Goal: Task Accomplishment & Management: Manage account settings

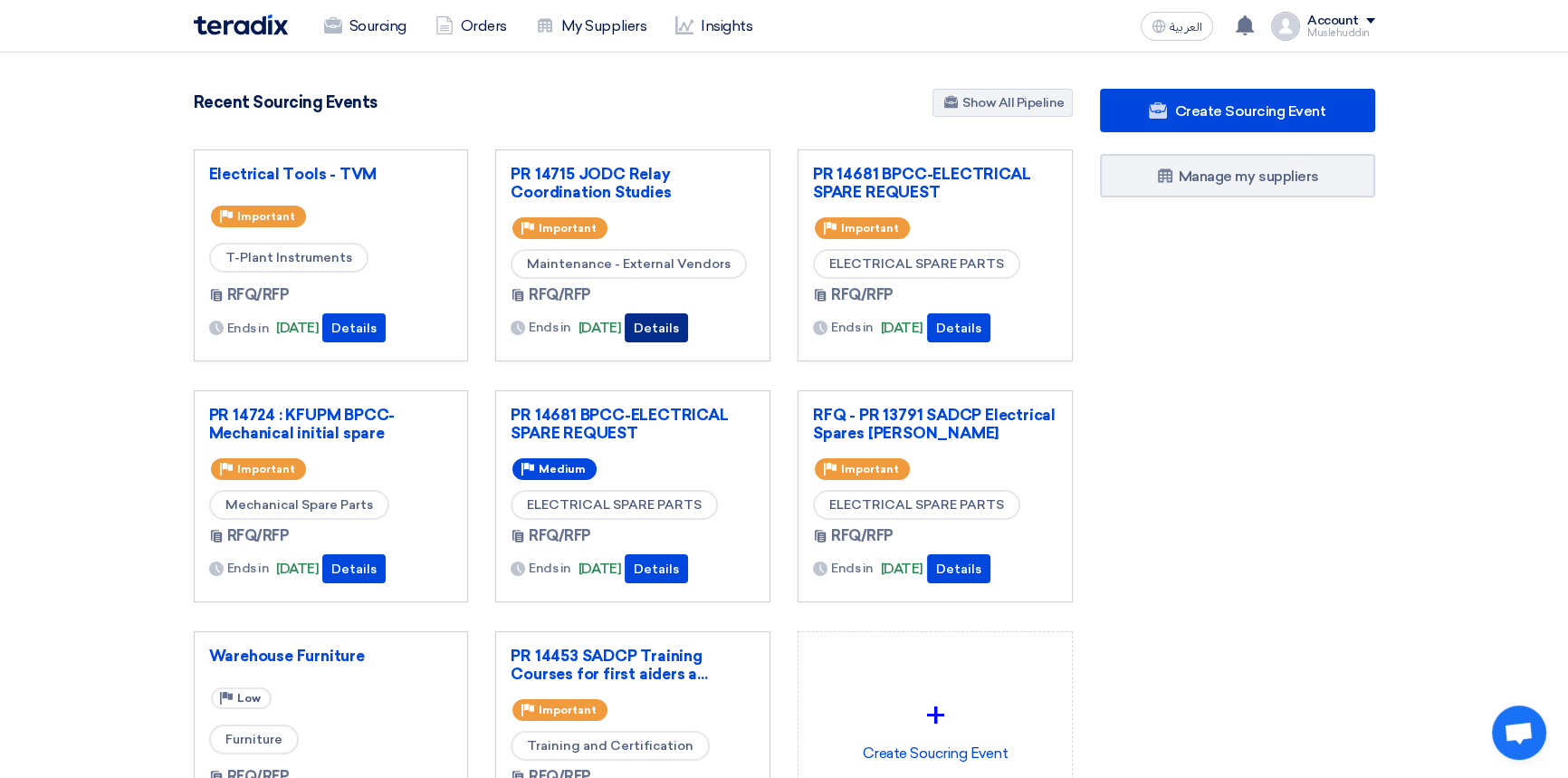
click at [688, 323] on button "Details" at bounding box center [656, 328] width 64 height 29
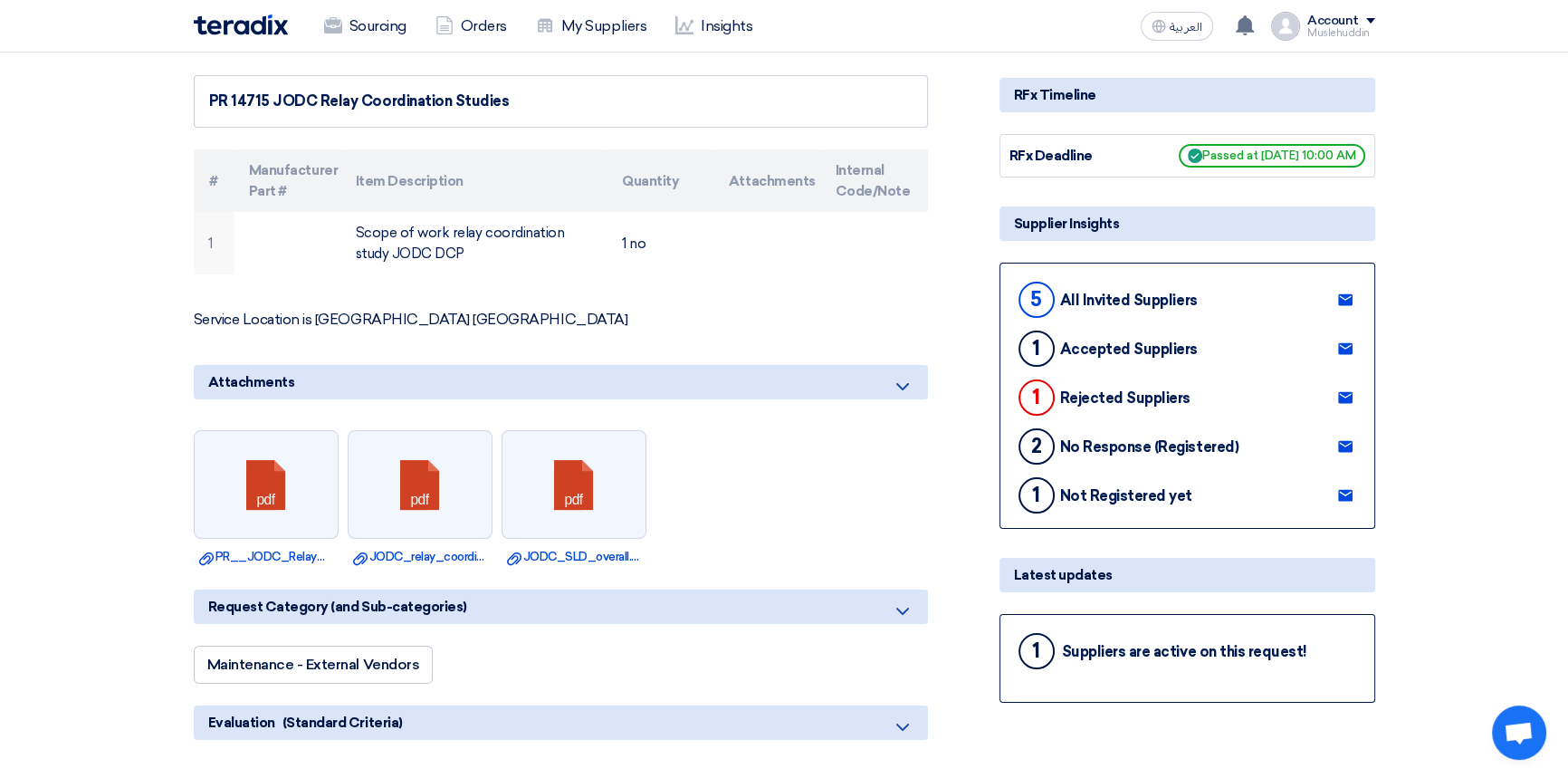
scroll to position [164, 0]
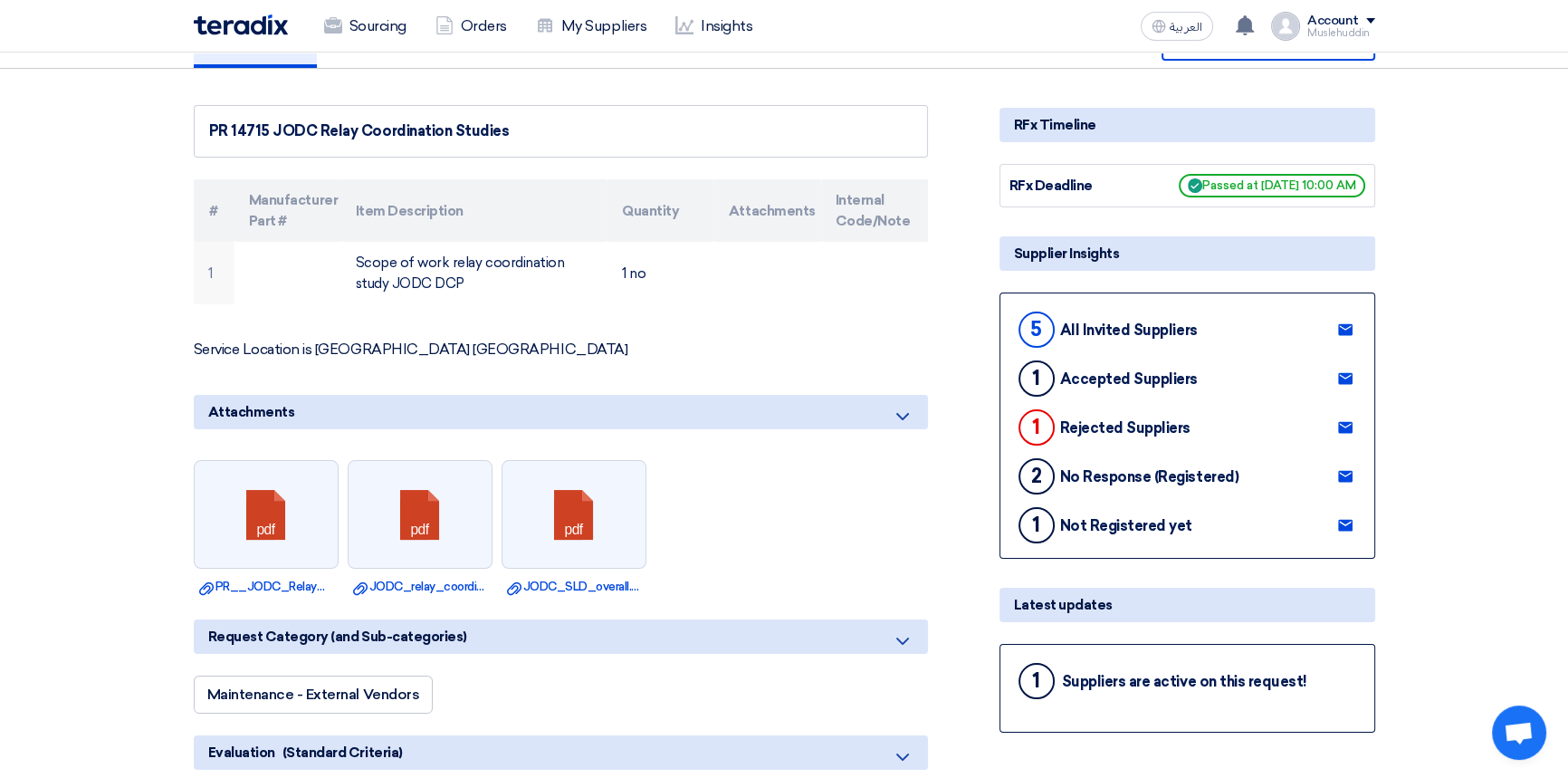
click at [1068, 254] on div "Supplier Insights" at bounding box center [1187, 254] width 376 height 35
click at [1057, 250] on div "Supplier Insights" at bounding box center [1187, 254] width 376 height 35
click at [1042, 330] on div "5" at bounding box center [1037, 329] width 36 height 36
click at [1127, 327] on div "All Invited Suppliers" at bounding box center [1128, 329] width 137 height 17
click at [1069, 258] on div "Supplier Insights" at bounding box center [1187, 254] width 376 height 35
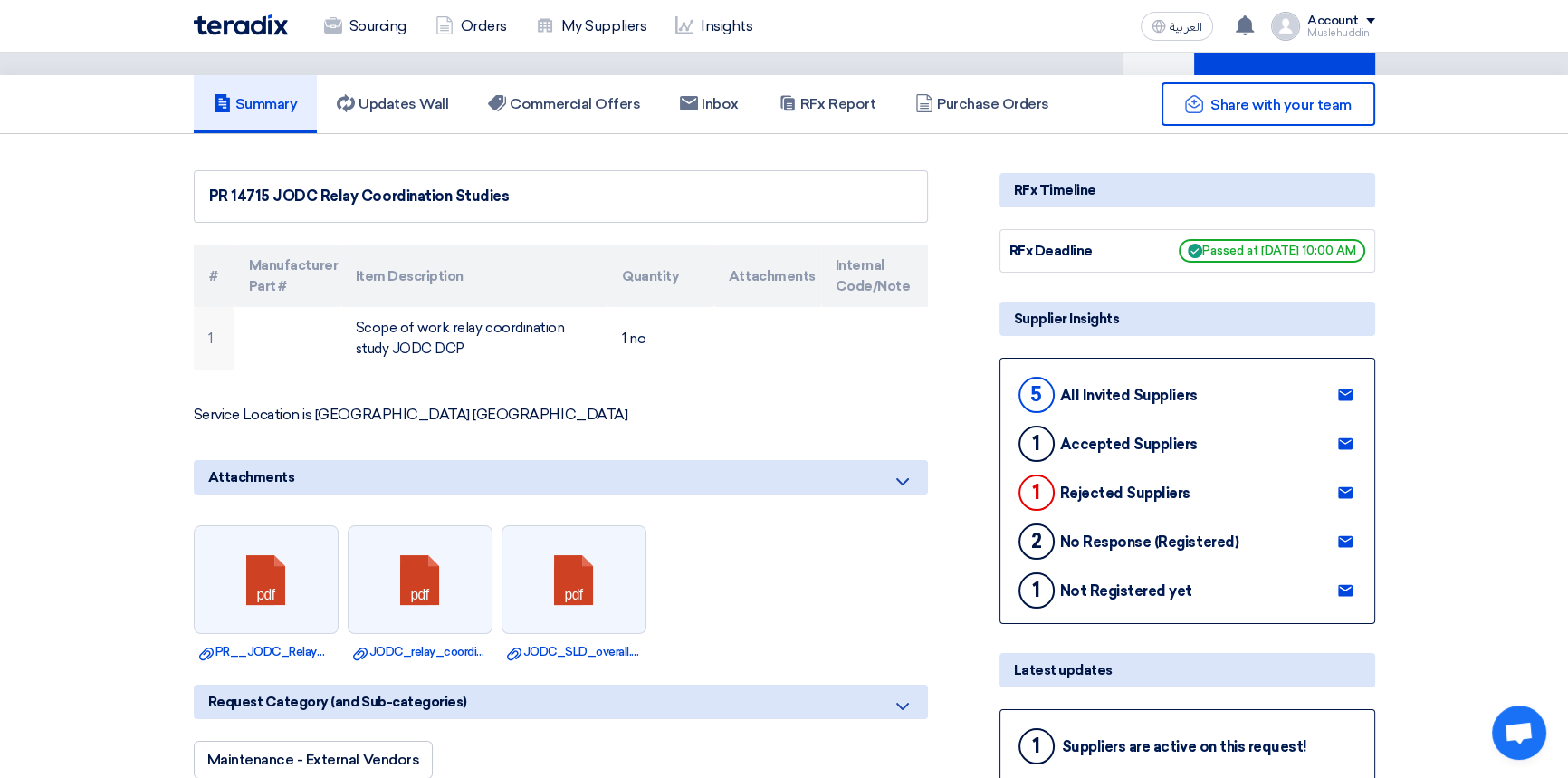
scroll to position [0, 0]
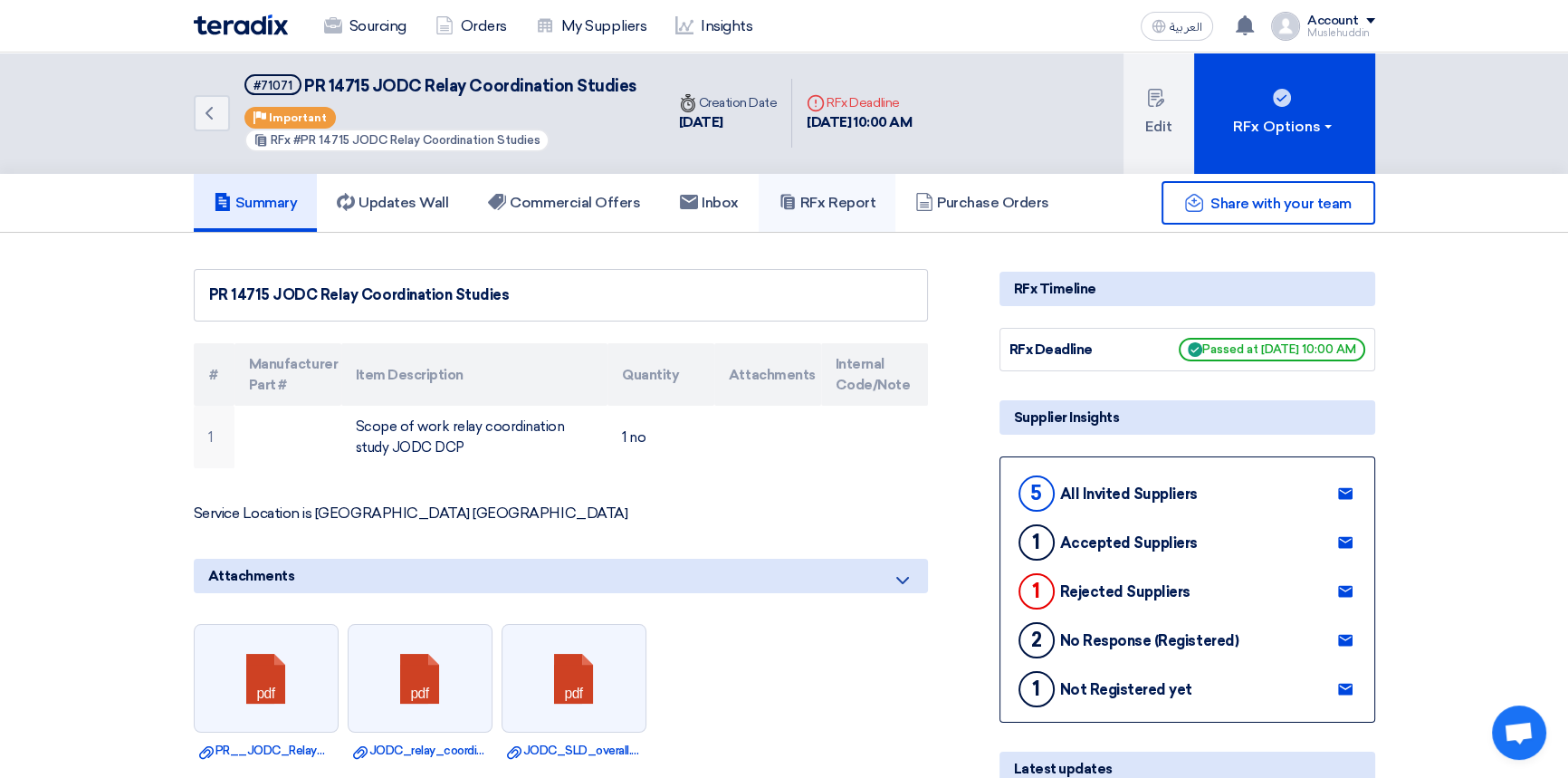
click at [875, 213] on link "RFx Report" at bounding box center [827, 203] width 137 height 58
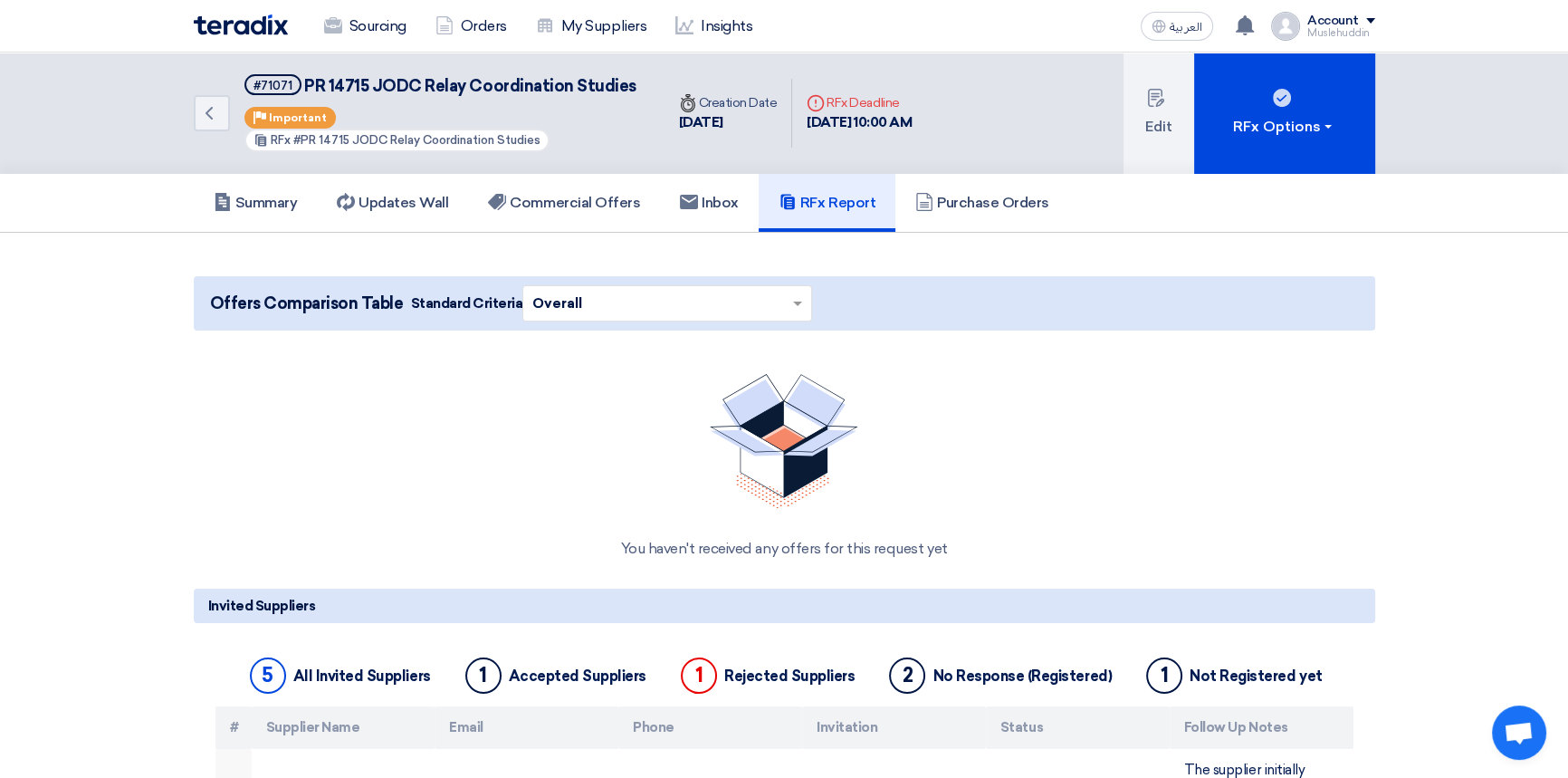
click at [815, 106] on icon "Deadline" at bounding box center [815, 103] width 18 height 18
click at [846, 134] on div "Deadline RFx Deadline [DATE] 10:00 AM" at bounding box center [859, 114] width 134 height 69
click at [901, 138] on div "Deadline RFx Deadline [DATE] 10:00 AM" at bounding box center [859, 114] width 134 height 69
click at [1144, 137] on button "Edit" at bounding box center [1159, 113] width 71 height 121
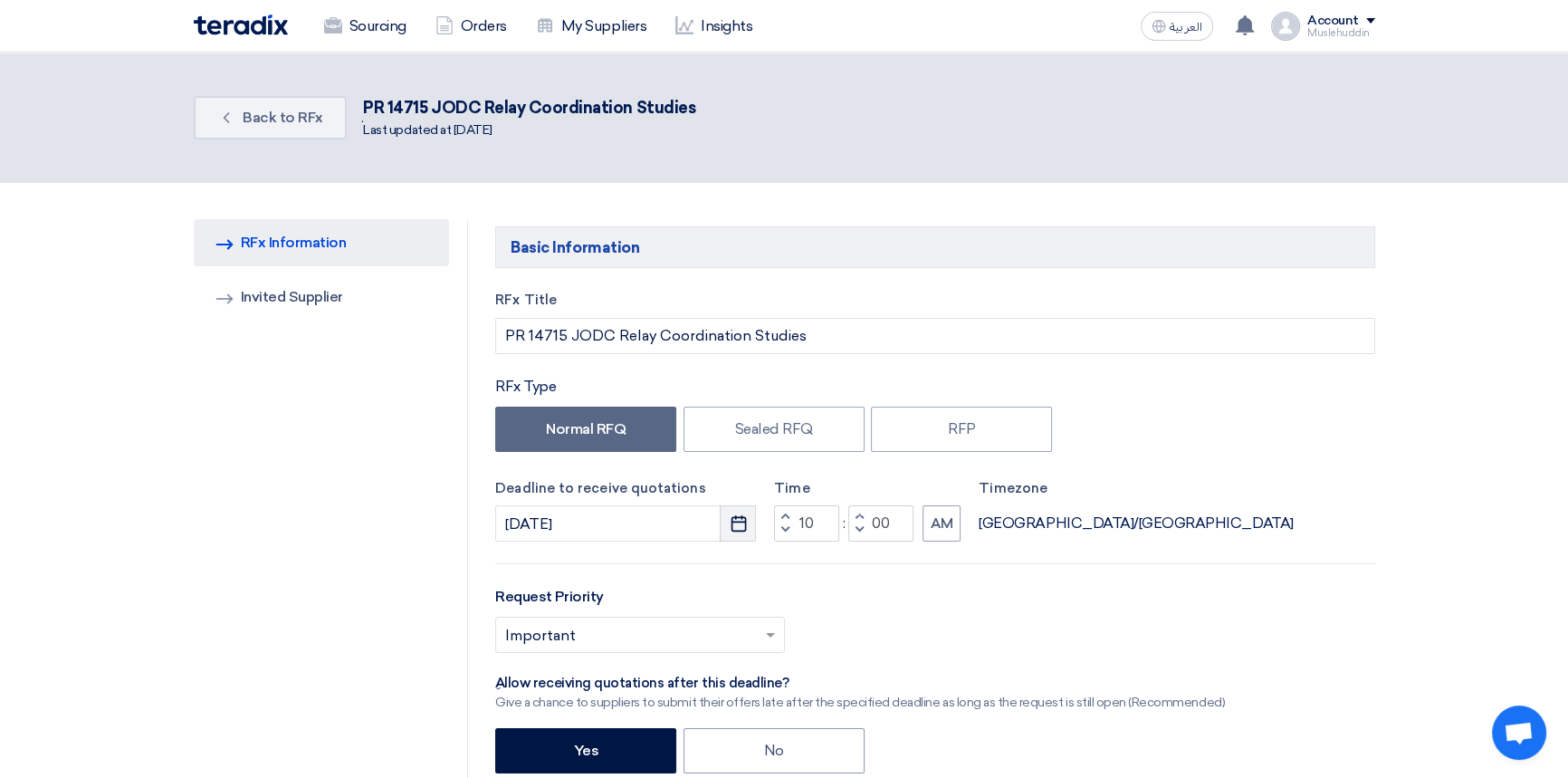
click at [733, 529] on icon "Pick a date" at bounding box center [739, 523] width 18 height 18
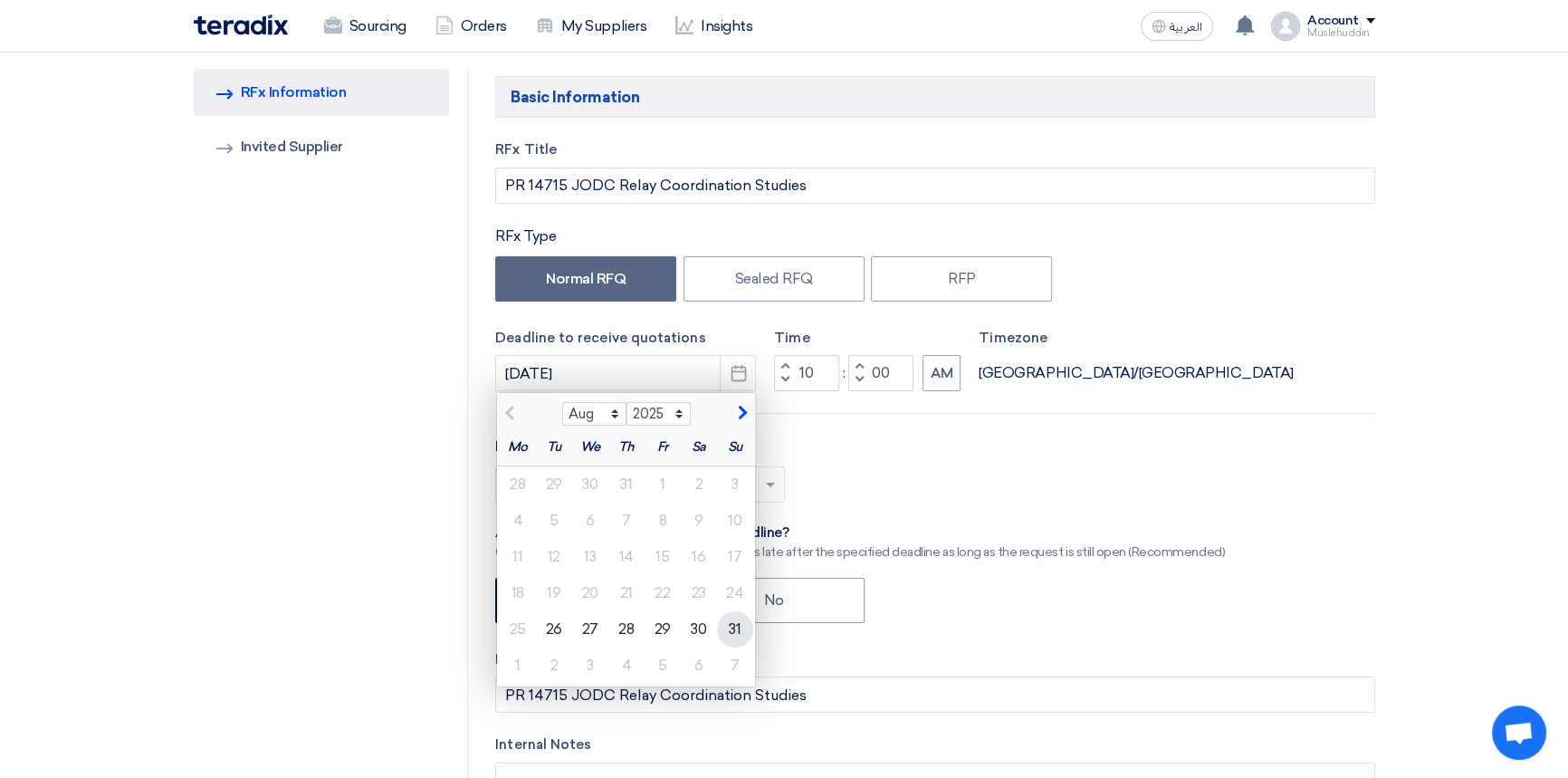
scroll to position [247, 0]
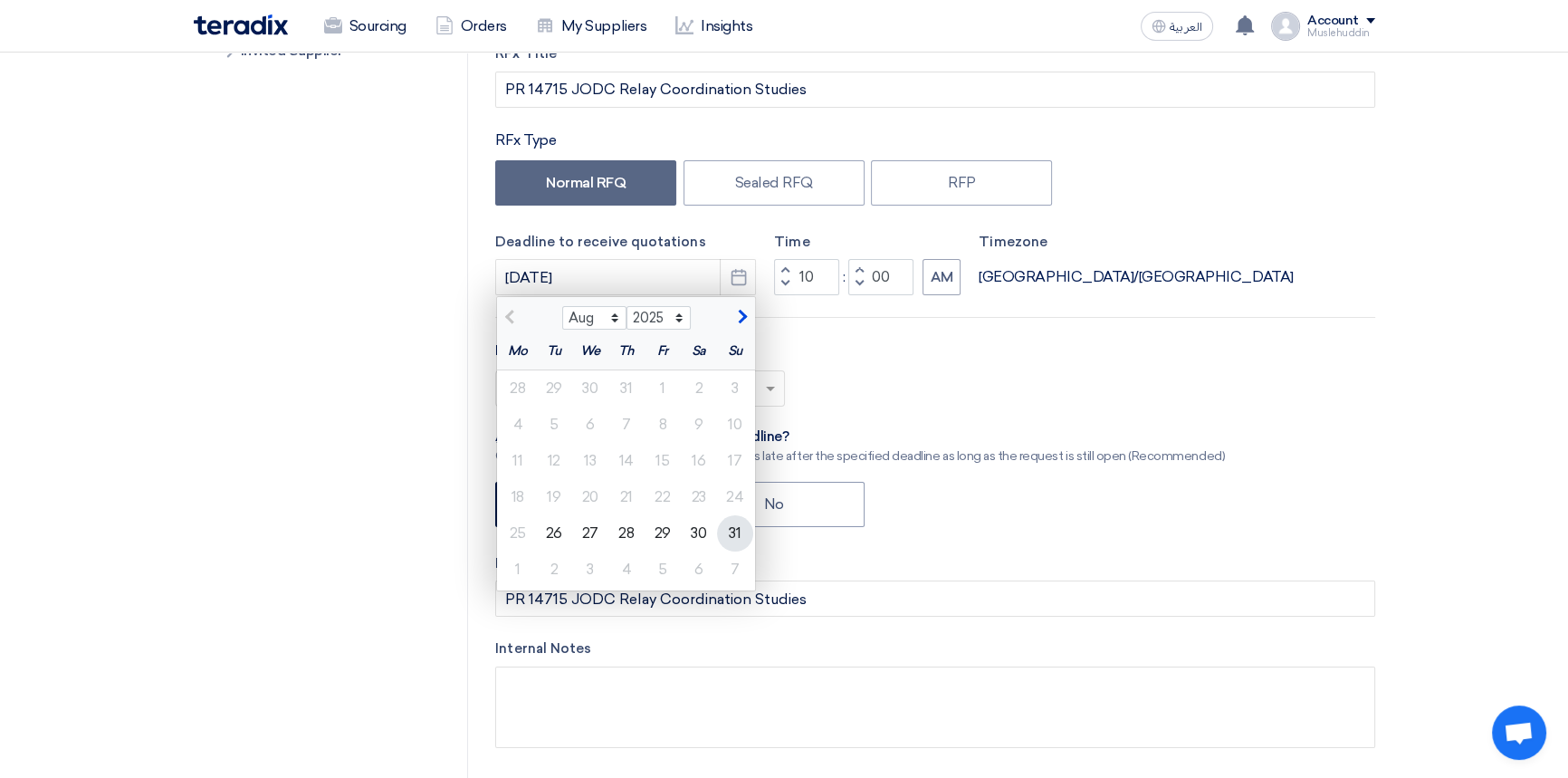
click at [729, 530] on div "31" at bounding box center [735, 533] width 36 height 36
type input "[DATE]"
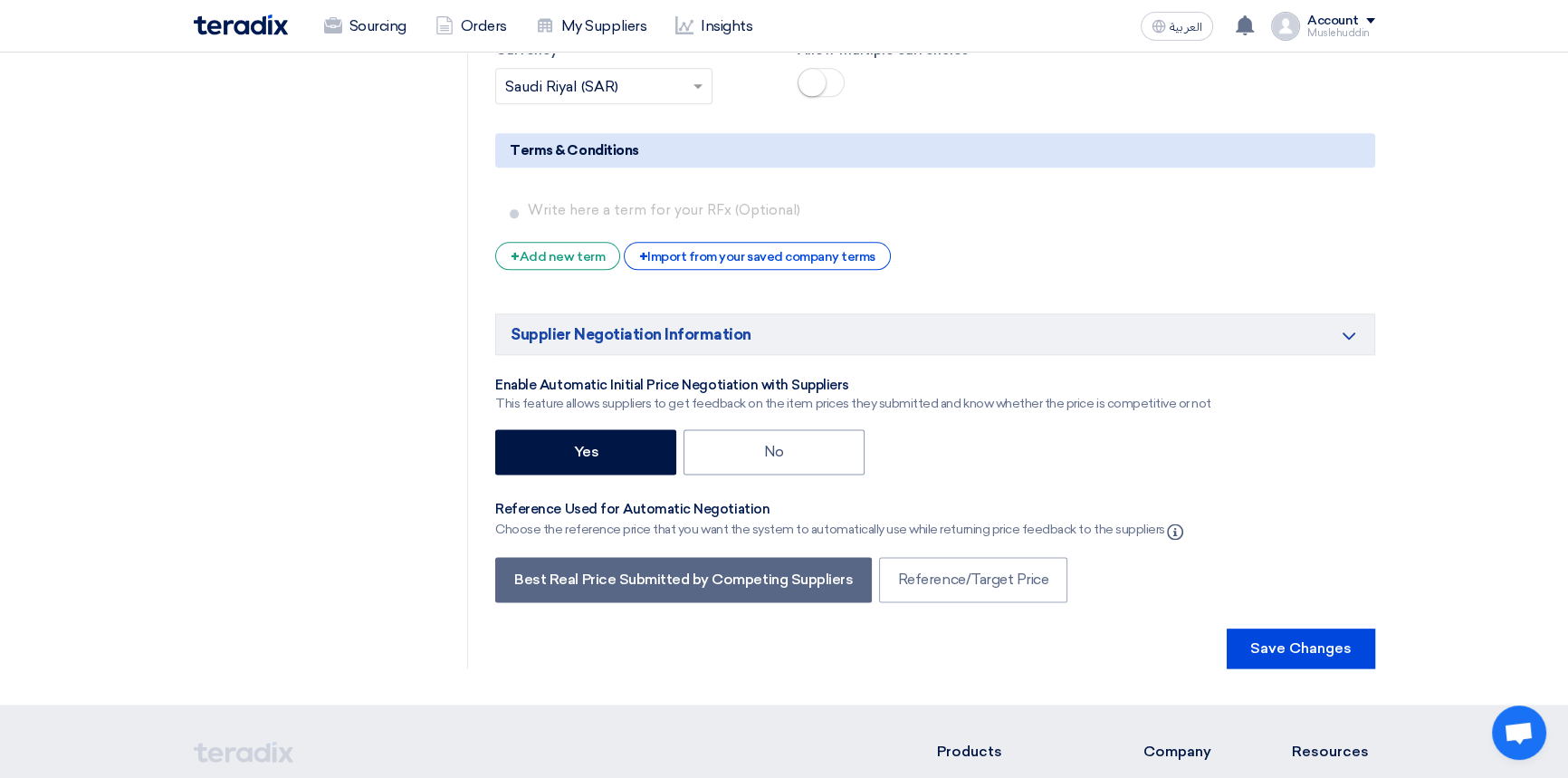
scroll to position [2880, 0]
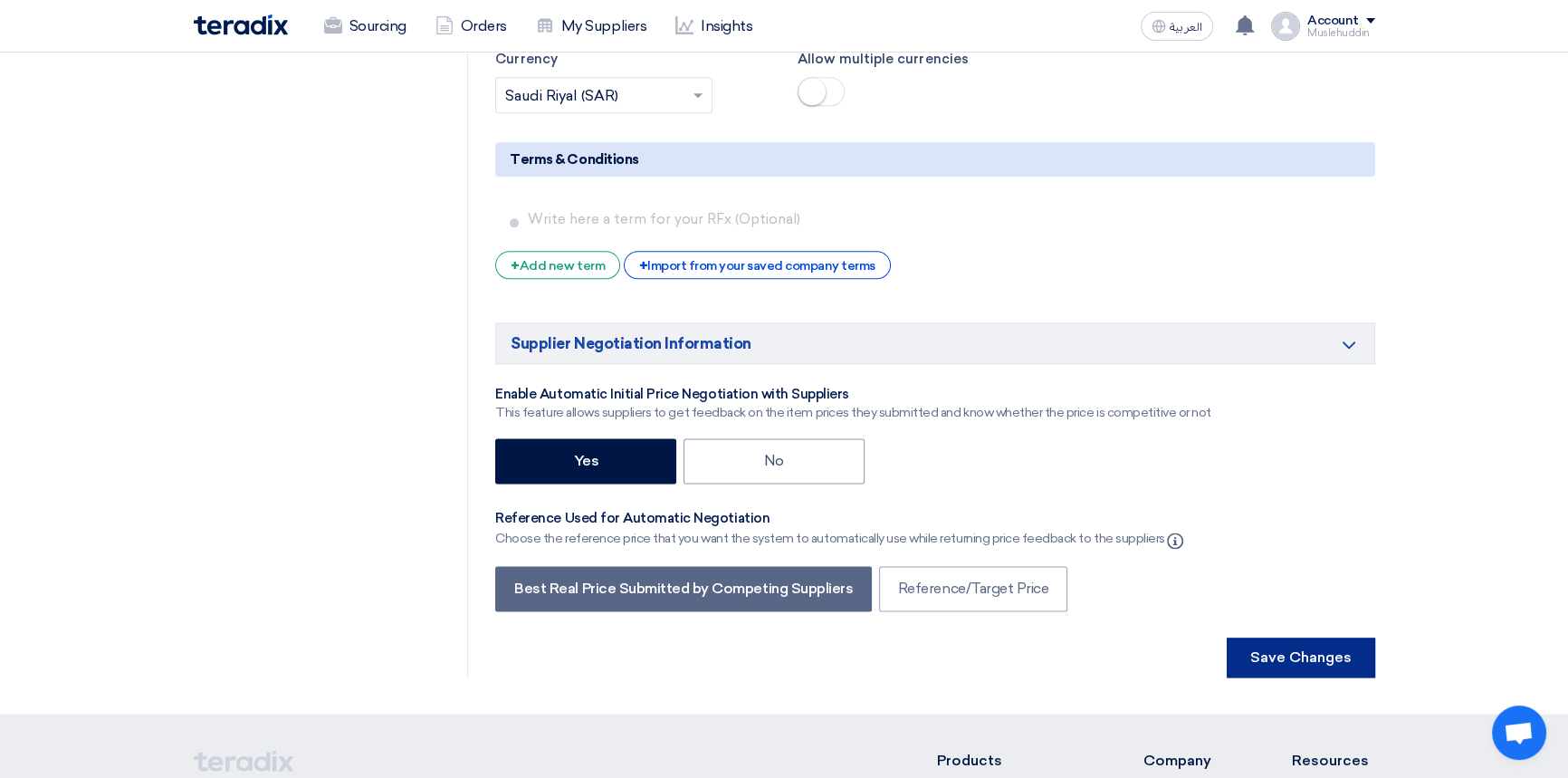
click at [1267, 650] on button "Save Changes" at bounding box center [1300, 657] width 148 height 40
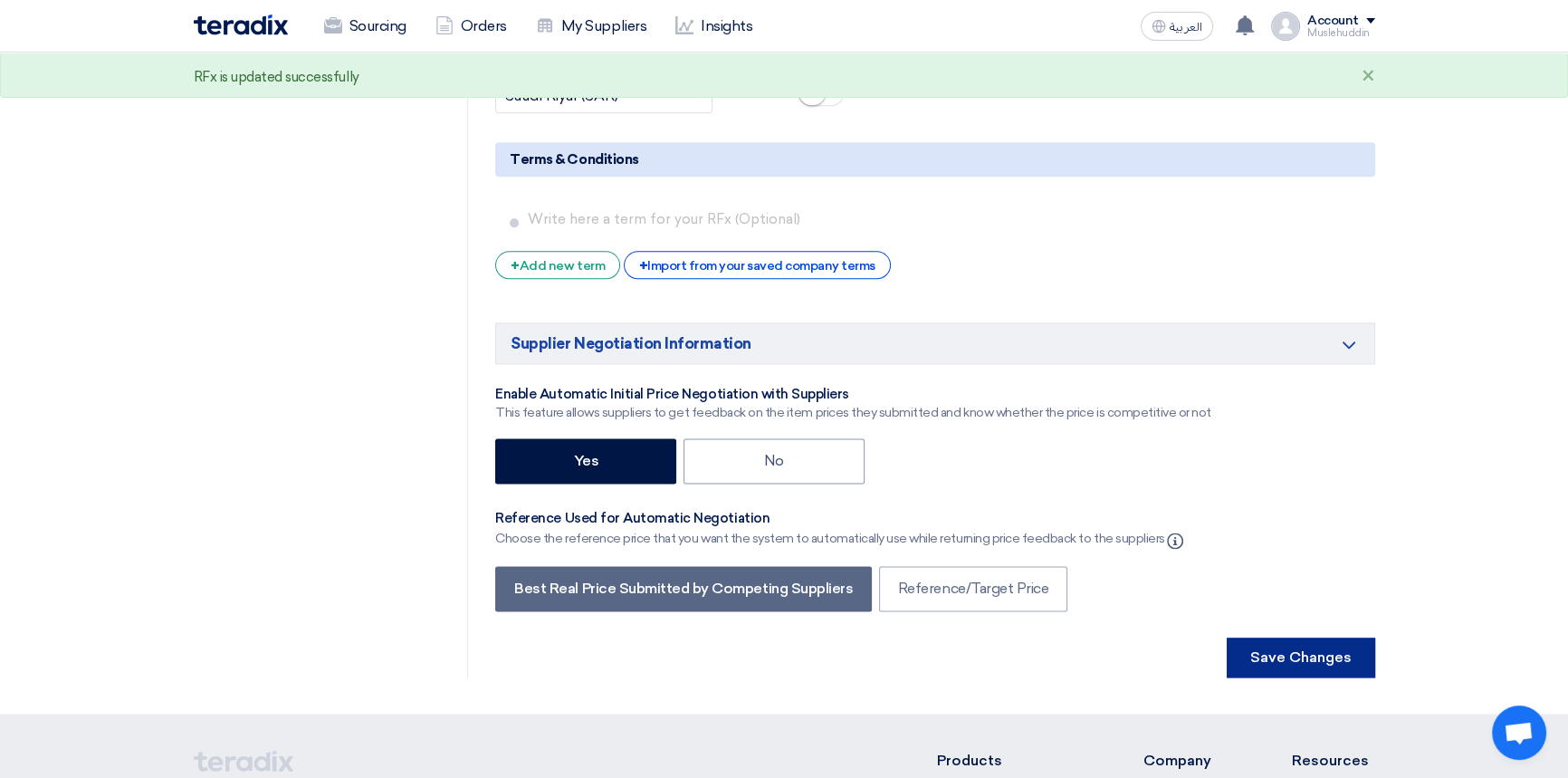
scroll to position [0, 0]
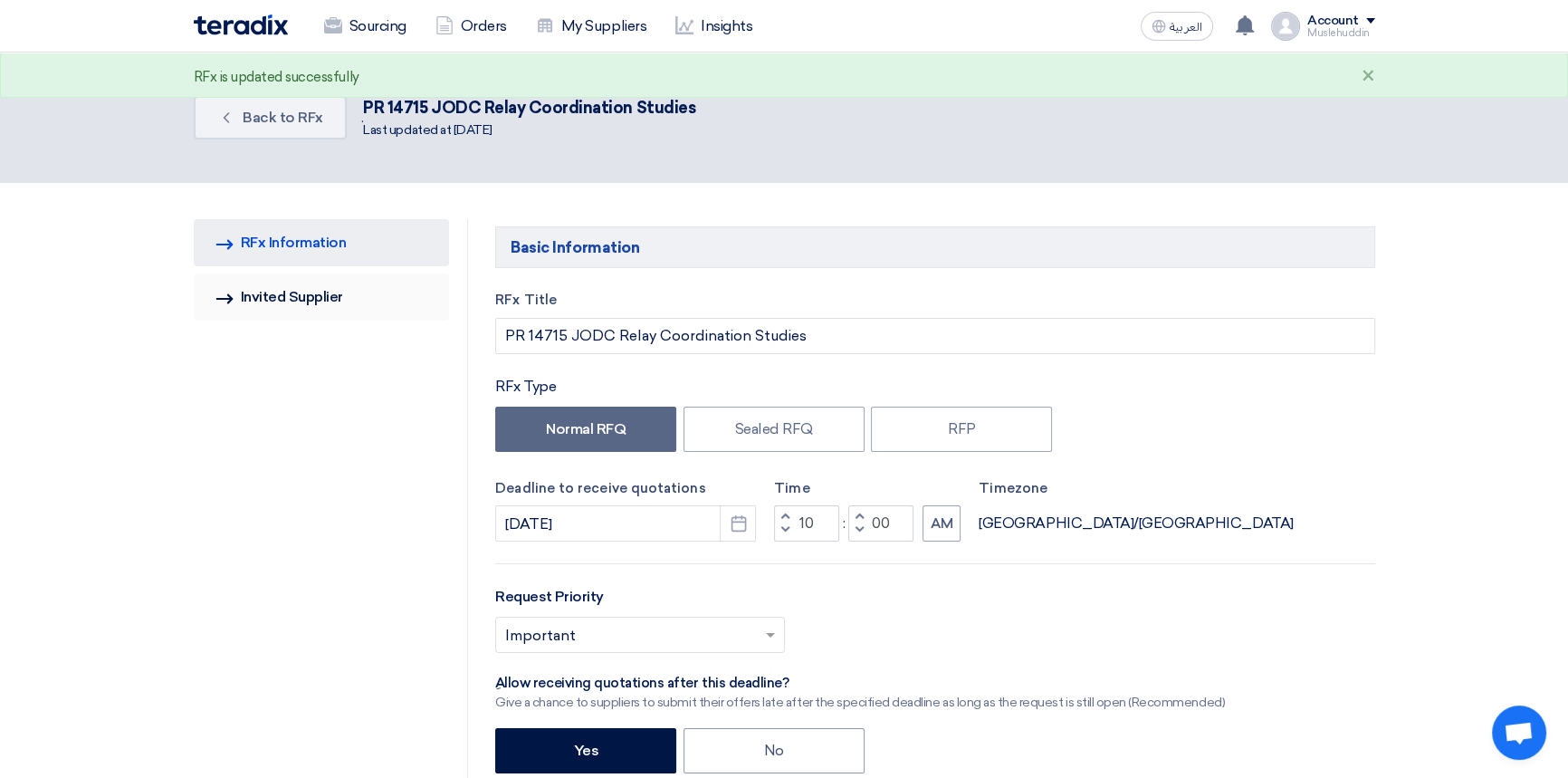
click at [300, 303] on link "Invited Suppliers Invited Supplier" at bounding box center [322, 297] width 257 height 47
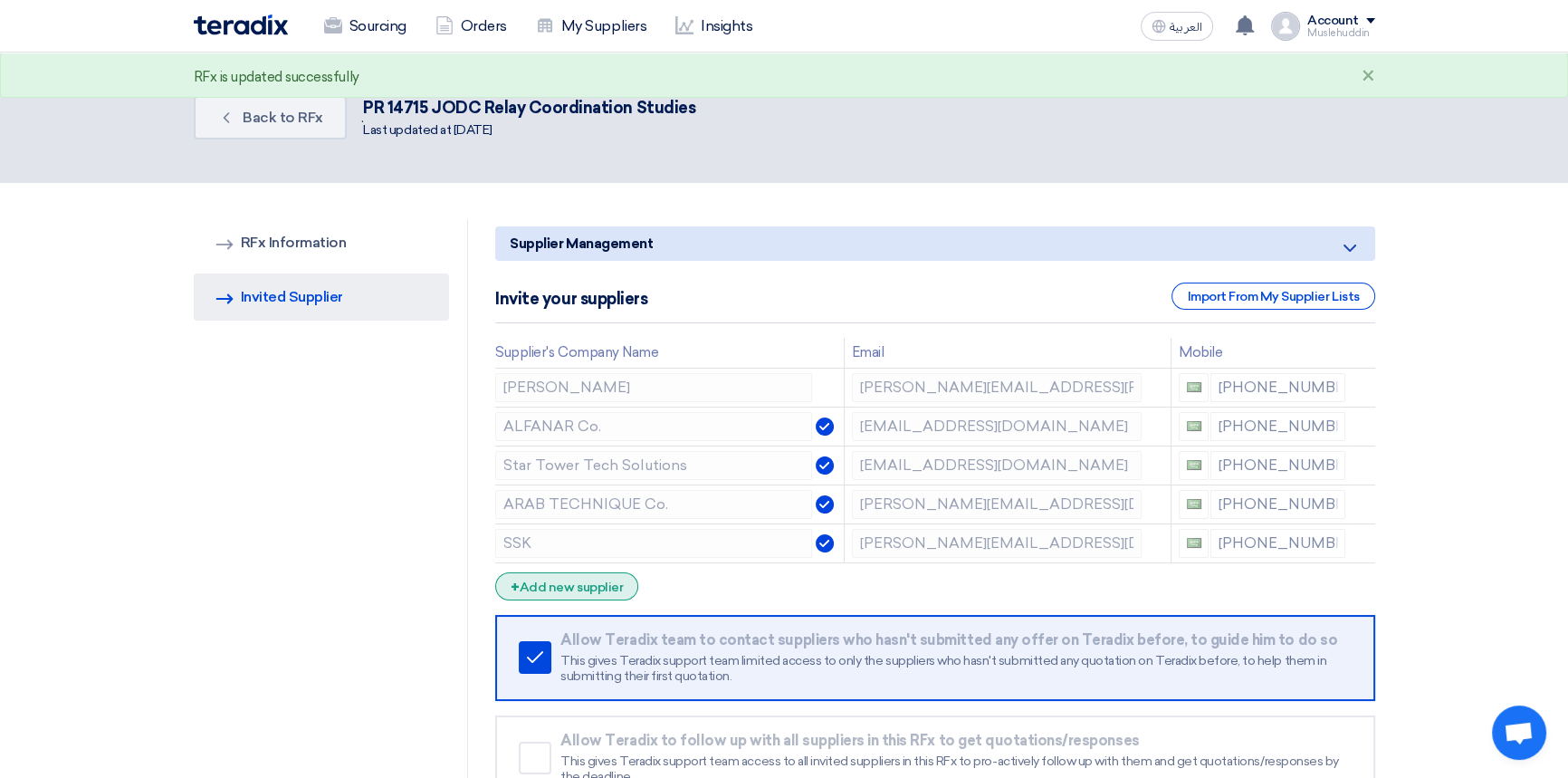
click at [561, 581] on div "+ Add new supplier" at bounding box center [566, 586] width 143 height 28
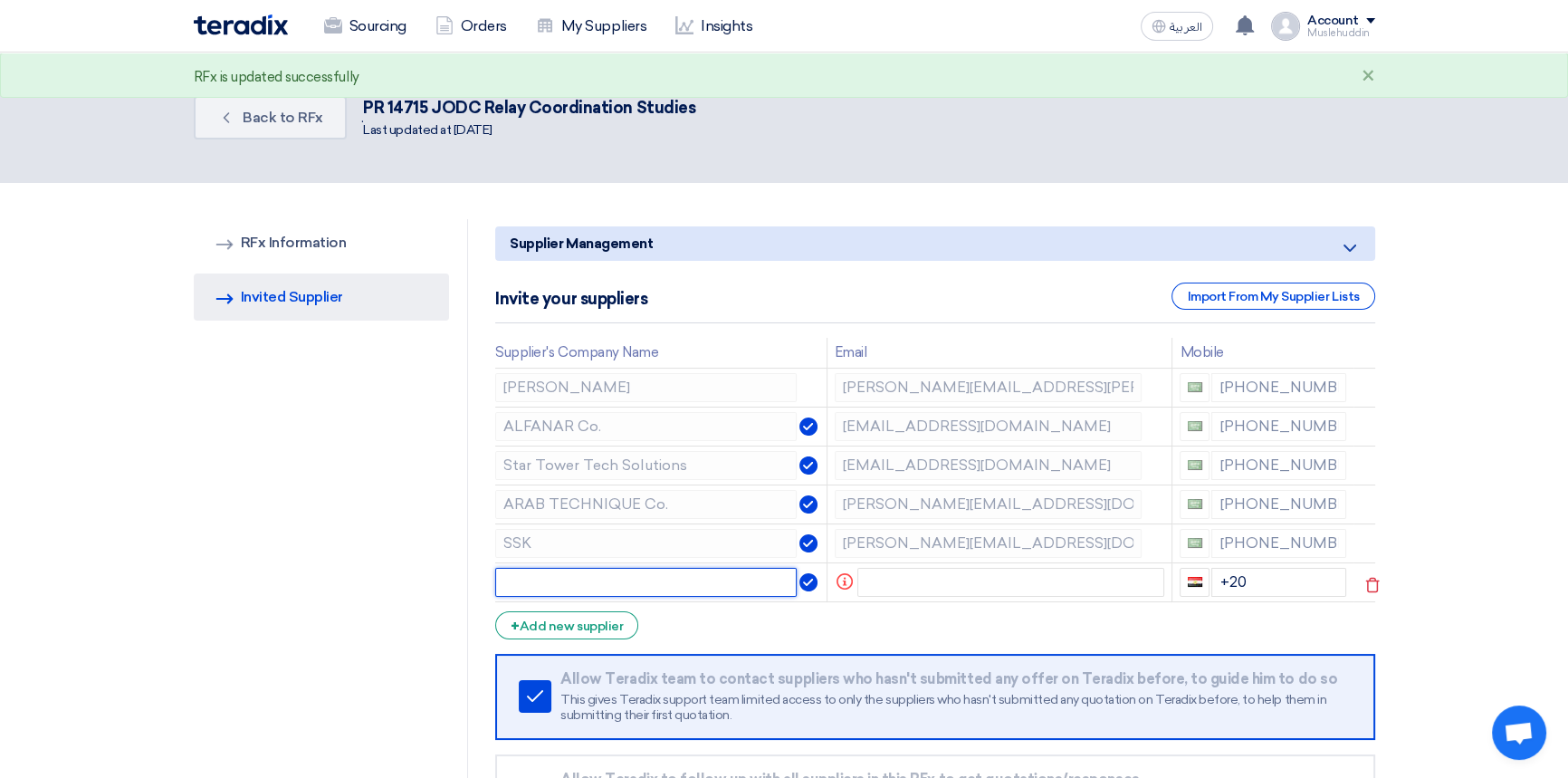
click at [683, 580] on input "text" at bounding box center [645, 582] width 301 height 29
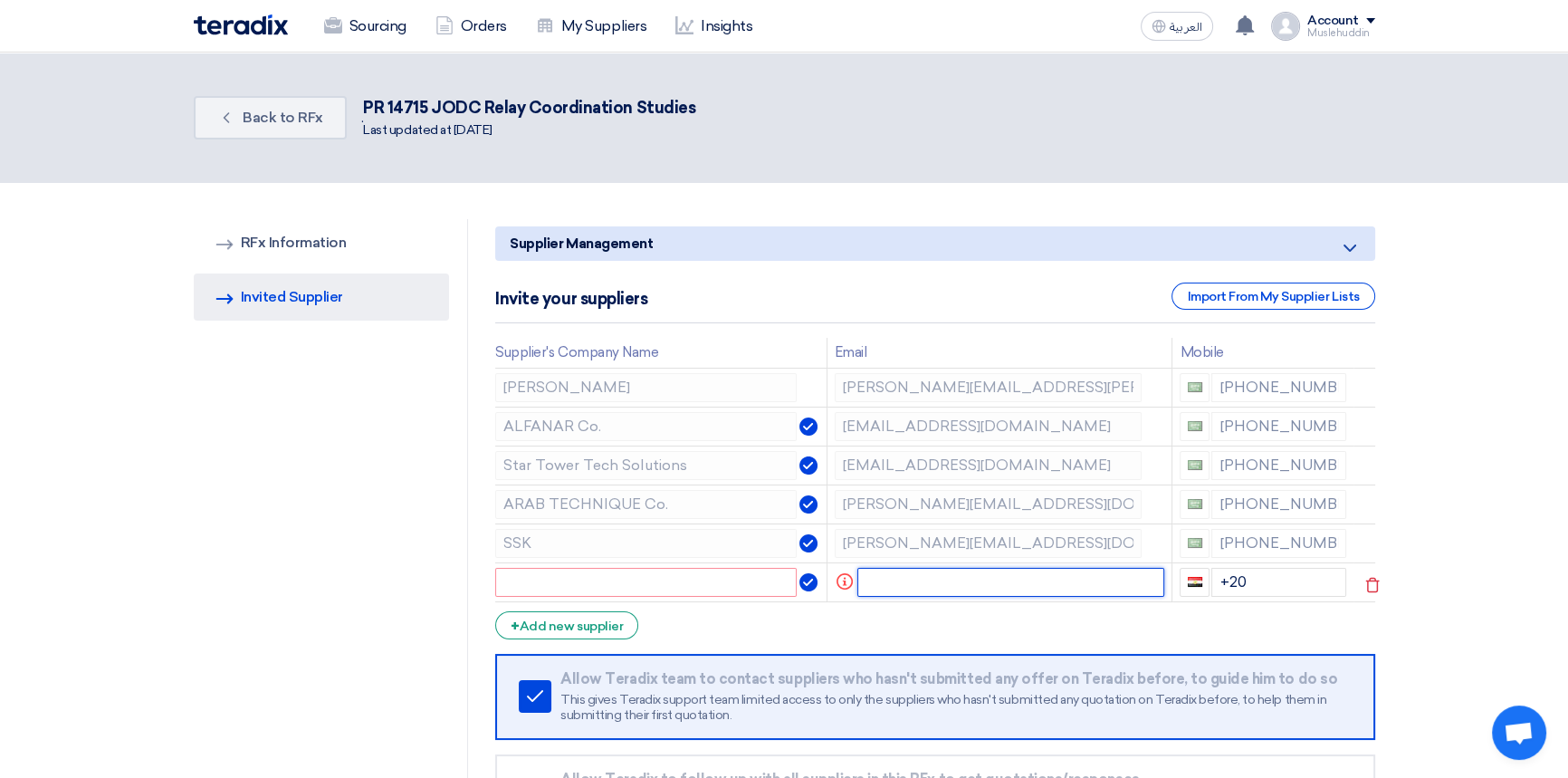
click at [902, 585] on input "text" at bounding box center [1010, 582] width 307 height 29
paste input "[PERSON_NAME] <[PERSON_NAME][EMAIL_ADDRESS][DOMAIN_NAME]>"
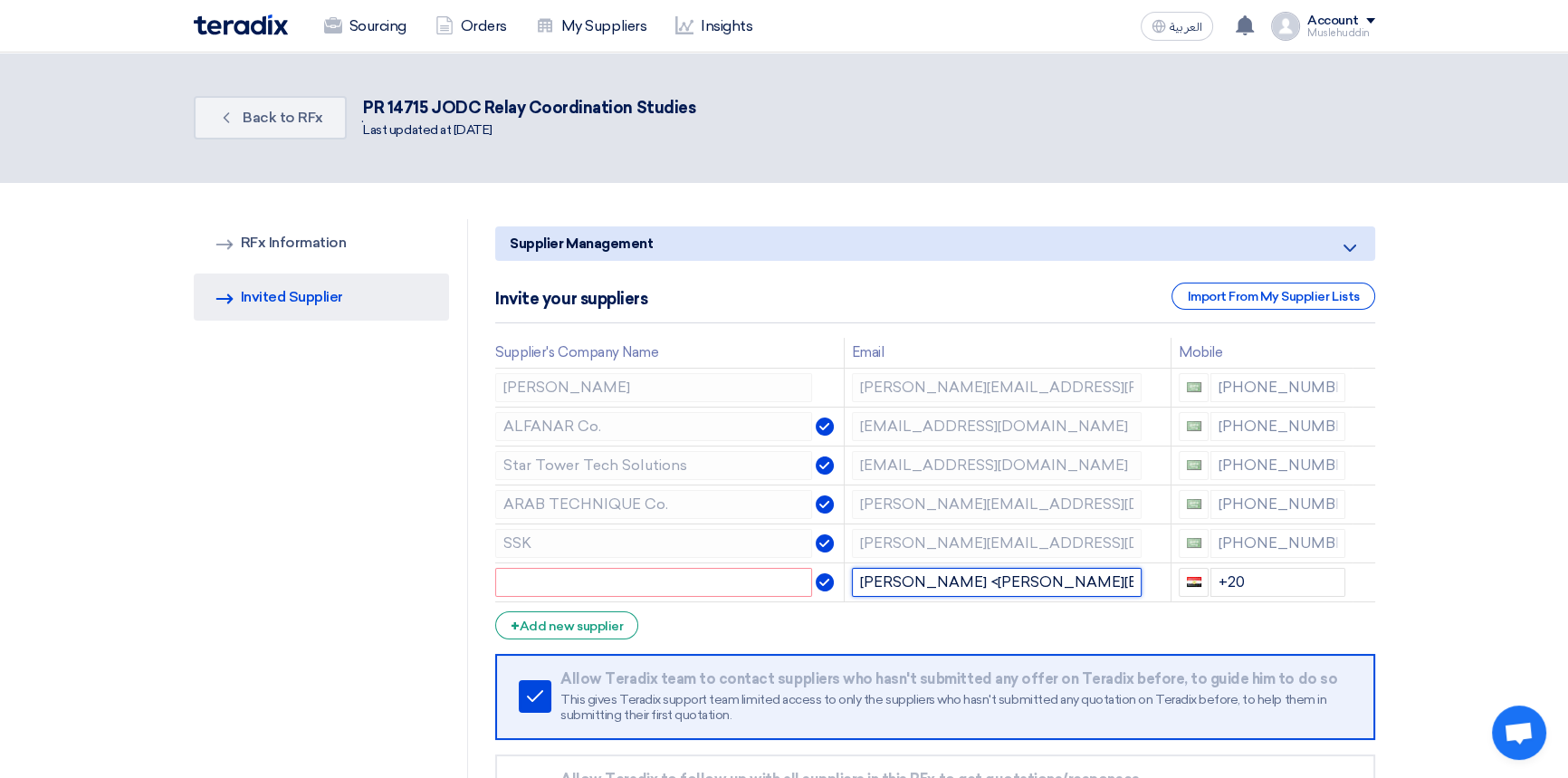
type input "[PERSON_NAME] <[PERSON_NAME][EMAIL_ADDRESS][DOMAIN_NAME]>"
click at [634, 585] on input "text" at bounding box center [653, 582] width 317 height 29
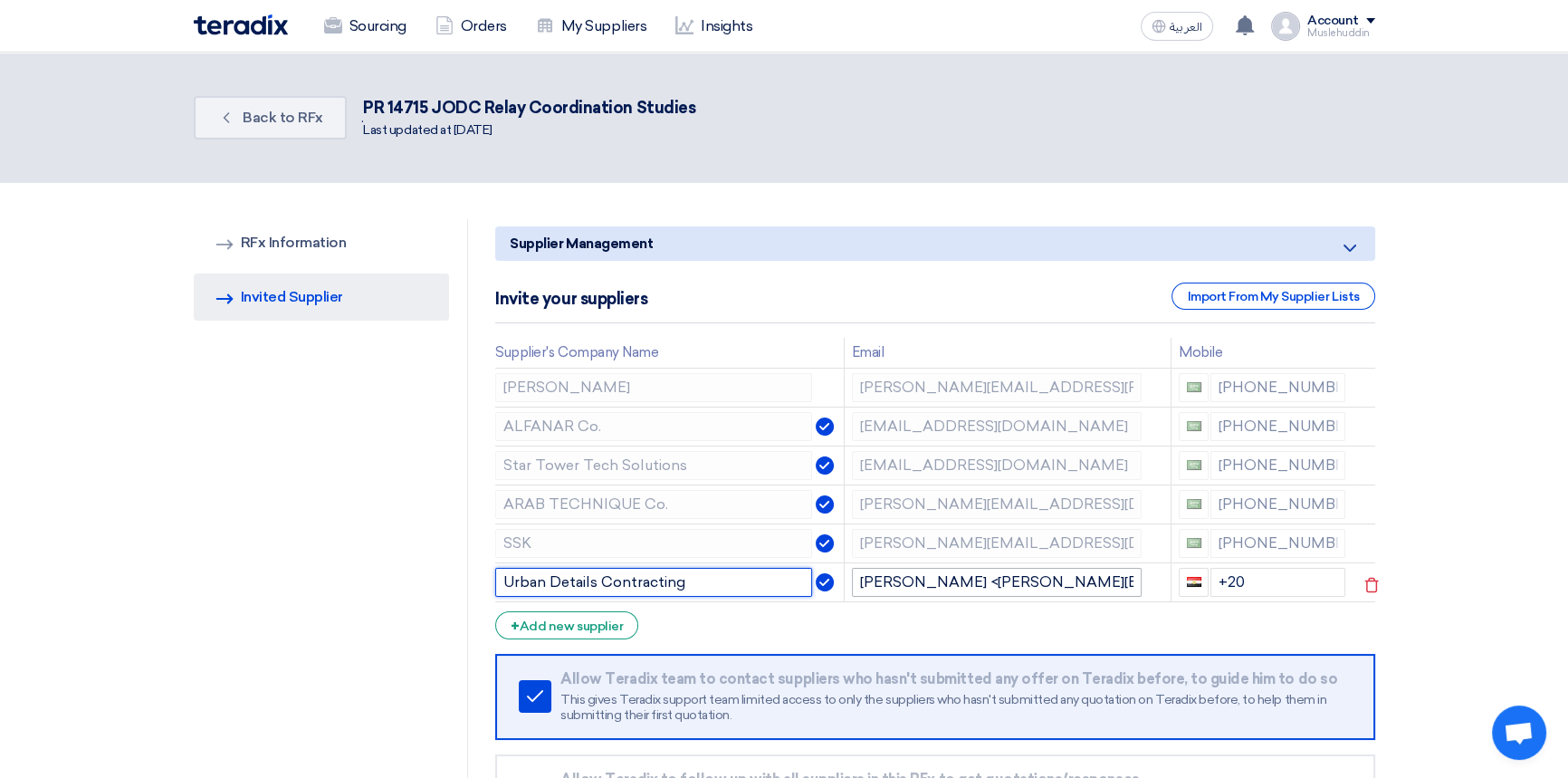
type input "Urban Details Contracting"
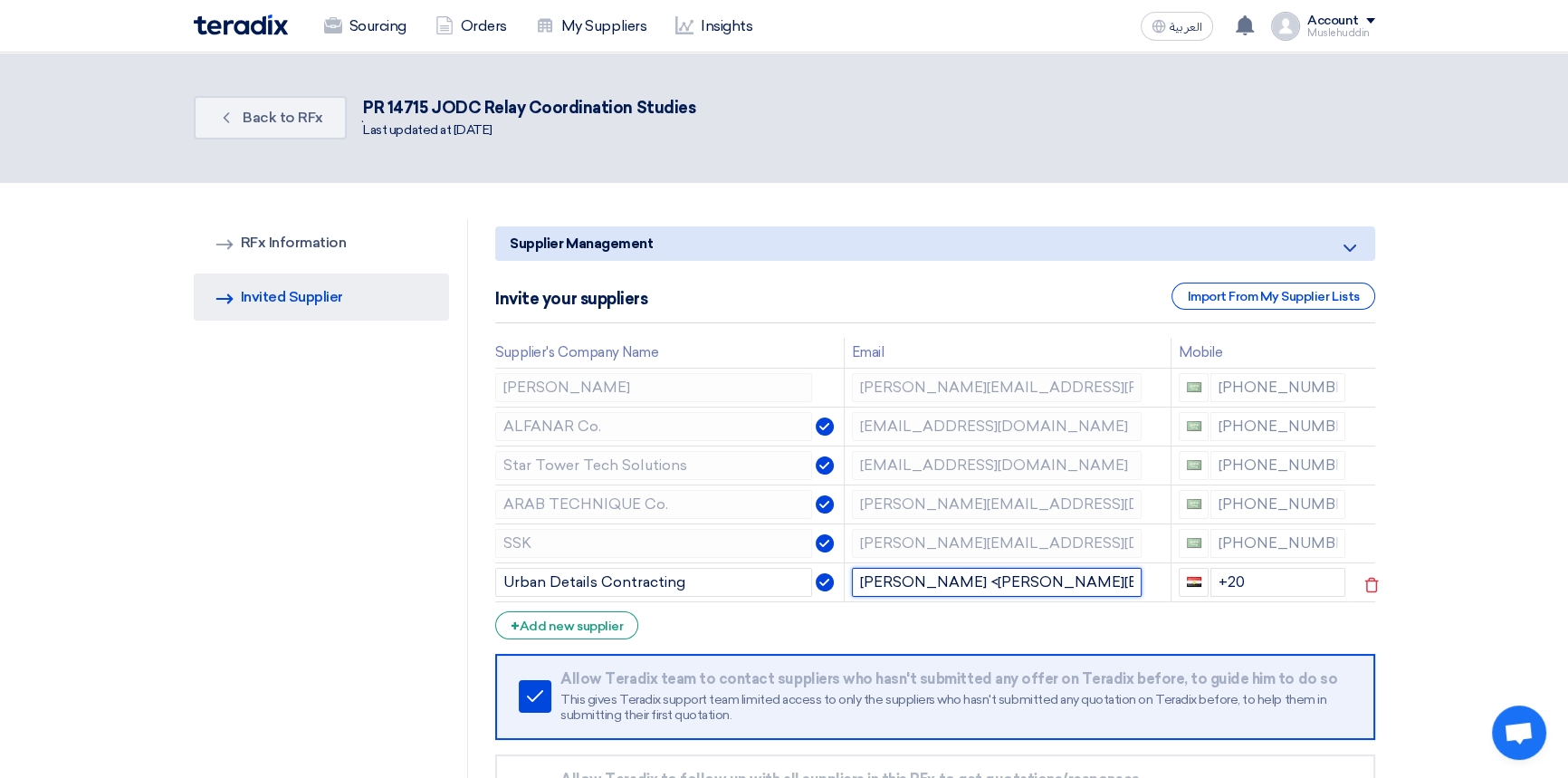
drag, startPoint x: 942, startPoint y: 579, endPoint x: 818, endPoint y: 579, distance: 124.0
click at [818, 579] on tr "Urban Details Contracting [PERSON_NAME] <[PERSON_NAME][EMAIL_ADDRESS][DOMAIN_NA…" at bounding box center [935, 581] width 879 height 39
drag, startPoint x: 974, startPoint y: 578, endPoint x: 986, endPoint y: 579, distance: 12.0
click at [986, 579] on input "[EMAIL_ADDRESS][DOMAIN_NAME]>" at bounding box center [996, 582] width 289 height 29
type input "[EMAIL_ADDRESS][DOMAIN_NAME]"
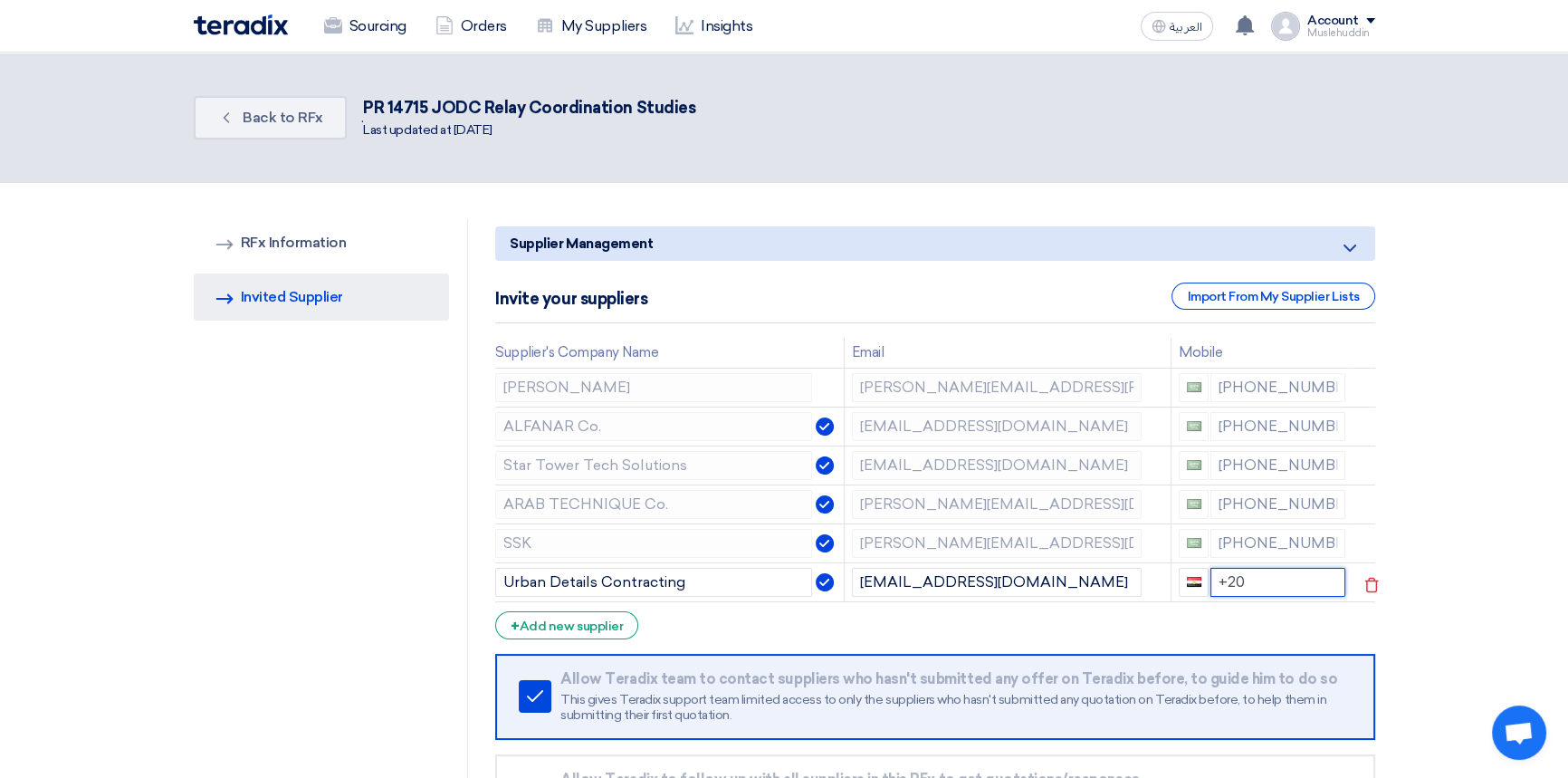
drag, startPoint x: 1251, startPoint y: 581, endPoint x: 1213, endPoint y: 580, distance: 38.0
click at [1213, 580] on input "+20" at bounding box center [1278, 582] width 135 height 29
click at [1268, 584] on input "+966" at bounding box center [1278, 582] width 135 height 29
type input "+966"
click at [1166, 617] on form "Supplier Management Minimize/Maximize Category Invite your suppliers Import Fro…" at bounding box center [935, 561] width 879 height 668
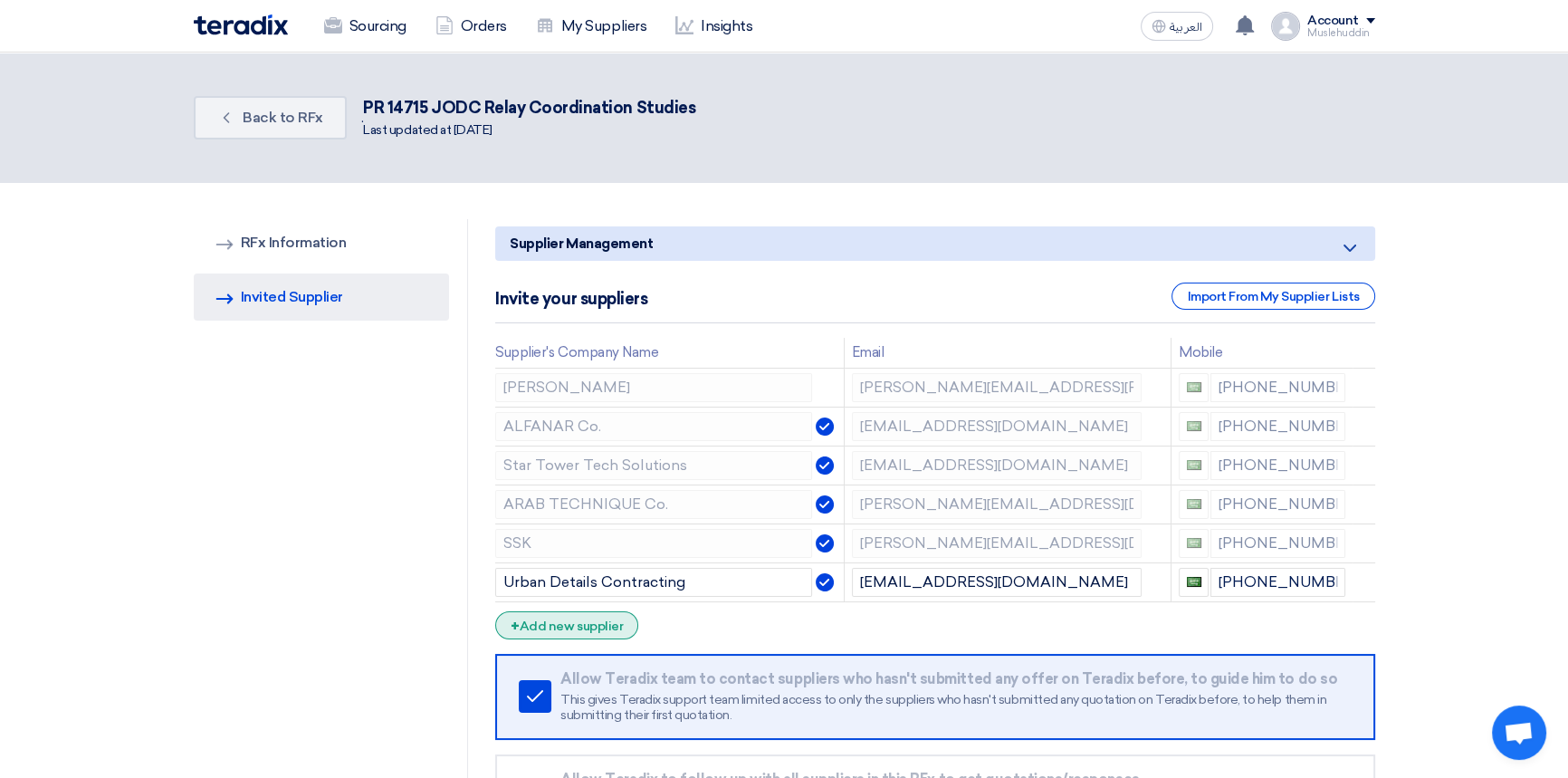
click at [569, 620] on div "+ Add new supplier" at bounding box center [566, 625] width 143 height 28
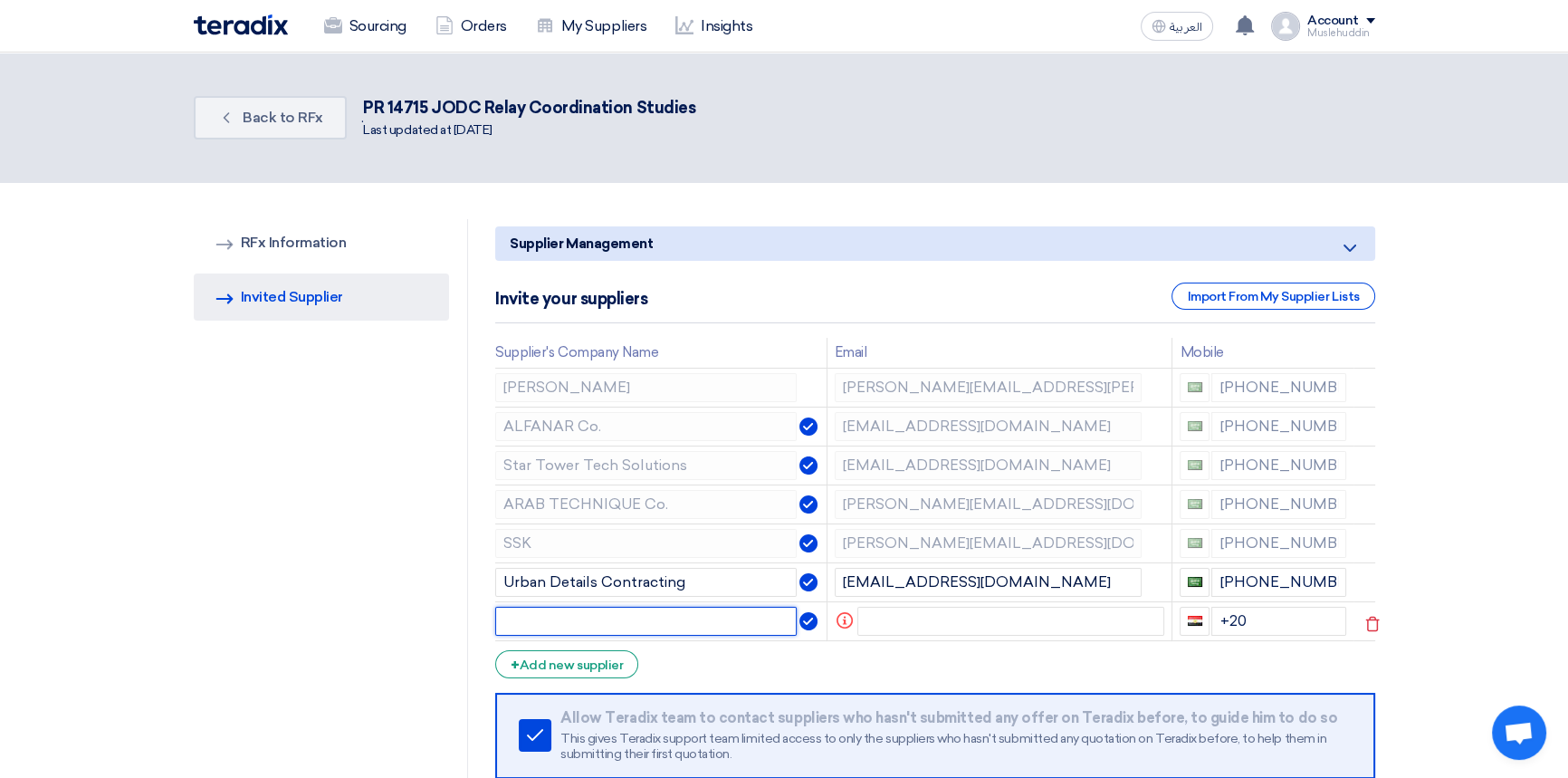
click at [710, 618] on input "text" at bounding box center [645, 621] width 301 height 29
paste input "Solutions Valley Company"
type input "Solutions Valley Company"
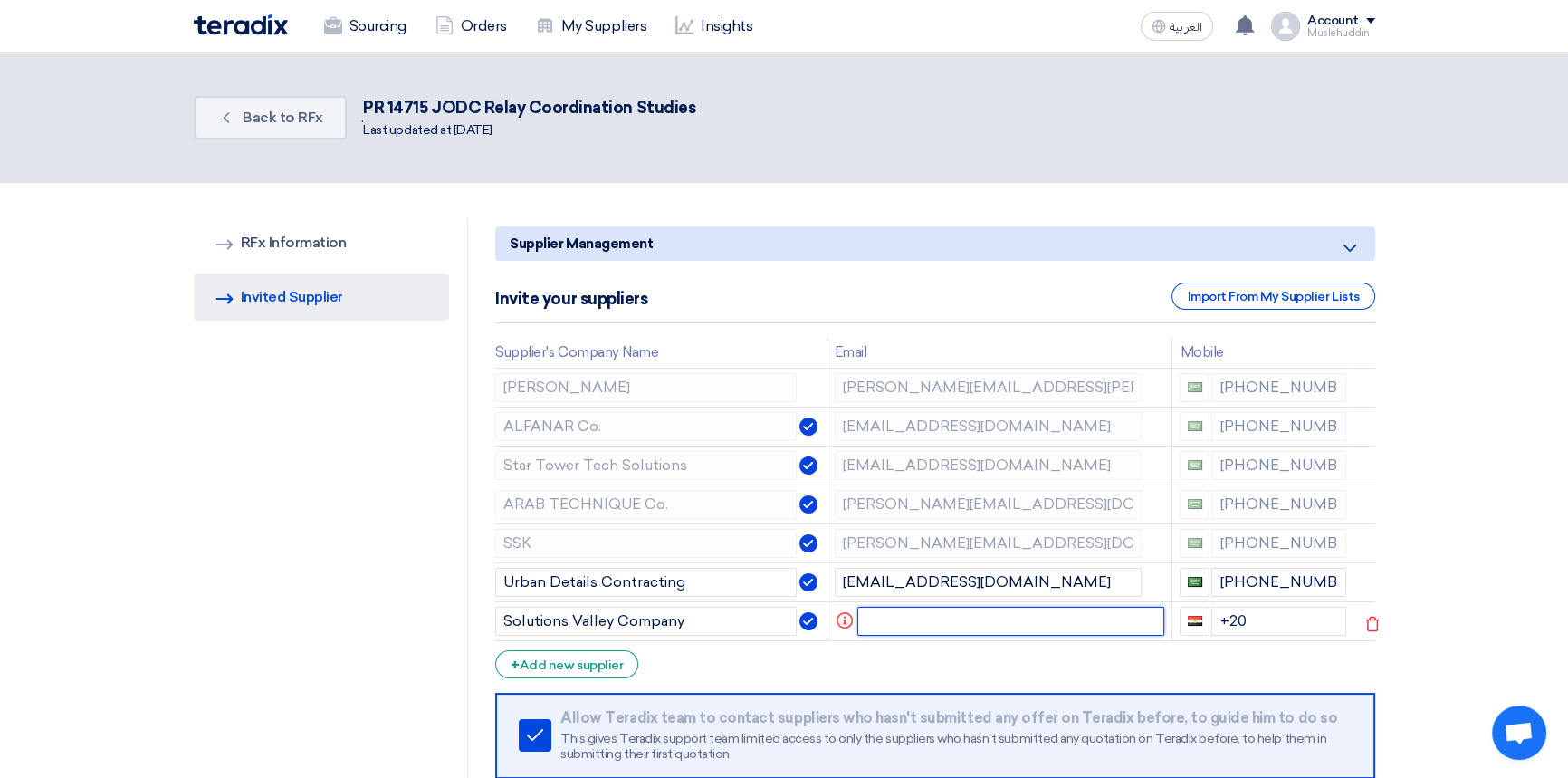
click at [896, 614] on input "text" at bounding box center [1010, 621] width 307 height 29
paste input "[EMAIL_ADDRESS][DOMAIN_NAME]"
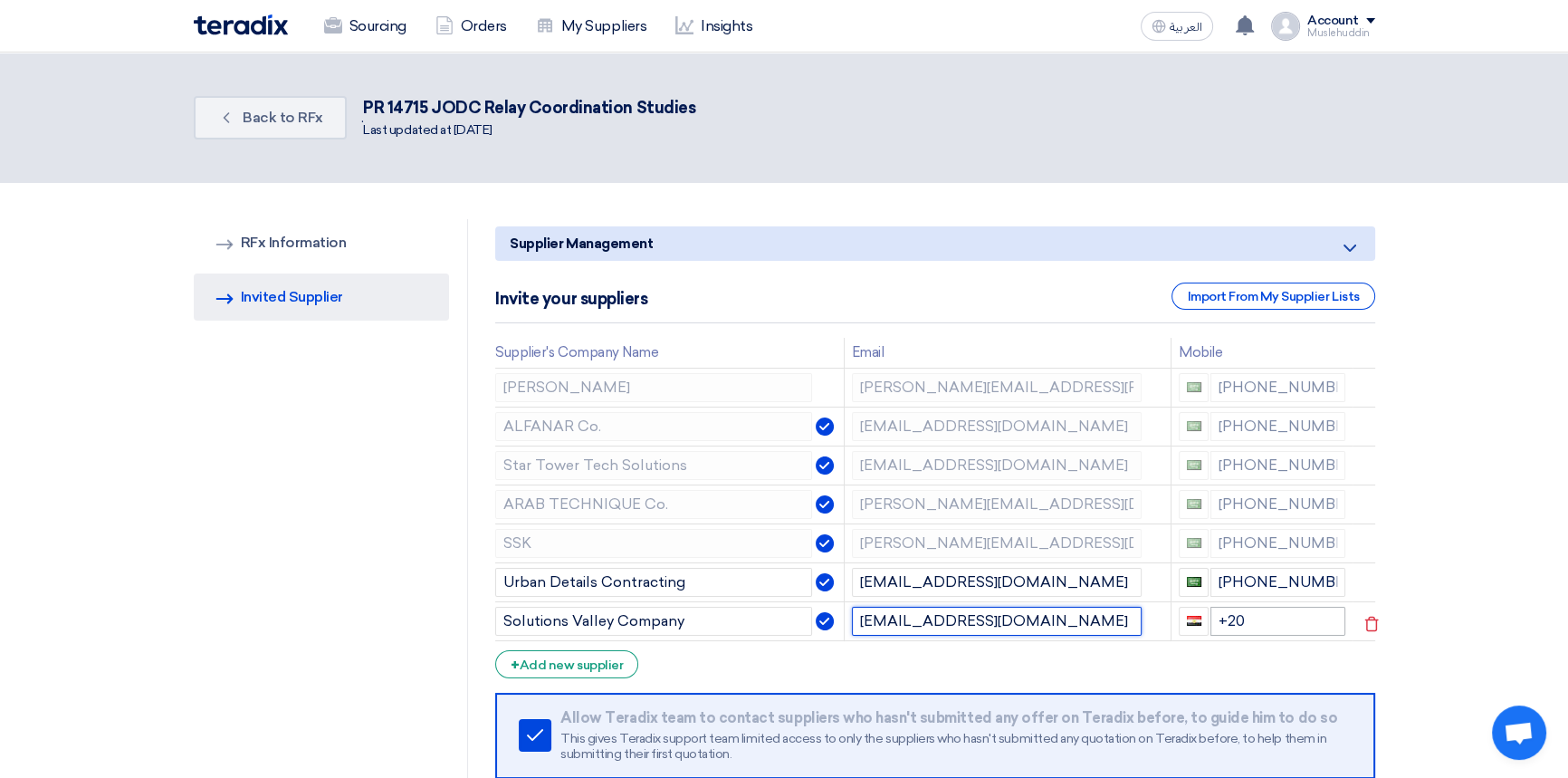
type input "[EMAIL_ADDRESS][DOMAIN_NAME]"
click at [1244, 618] on input "+20" at bounding box center [1278, 621] width 135 height 29
drag, startPoint x: 1249, startPoint y: 619, endPoint x: 1226, endPoint y: 621, distance: 23.1
click at [1226, 621] on input "+20" at bounding box center [1278, 621] width 135 height 29
type input "+966"
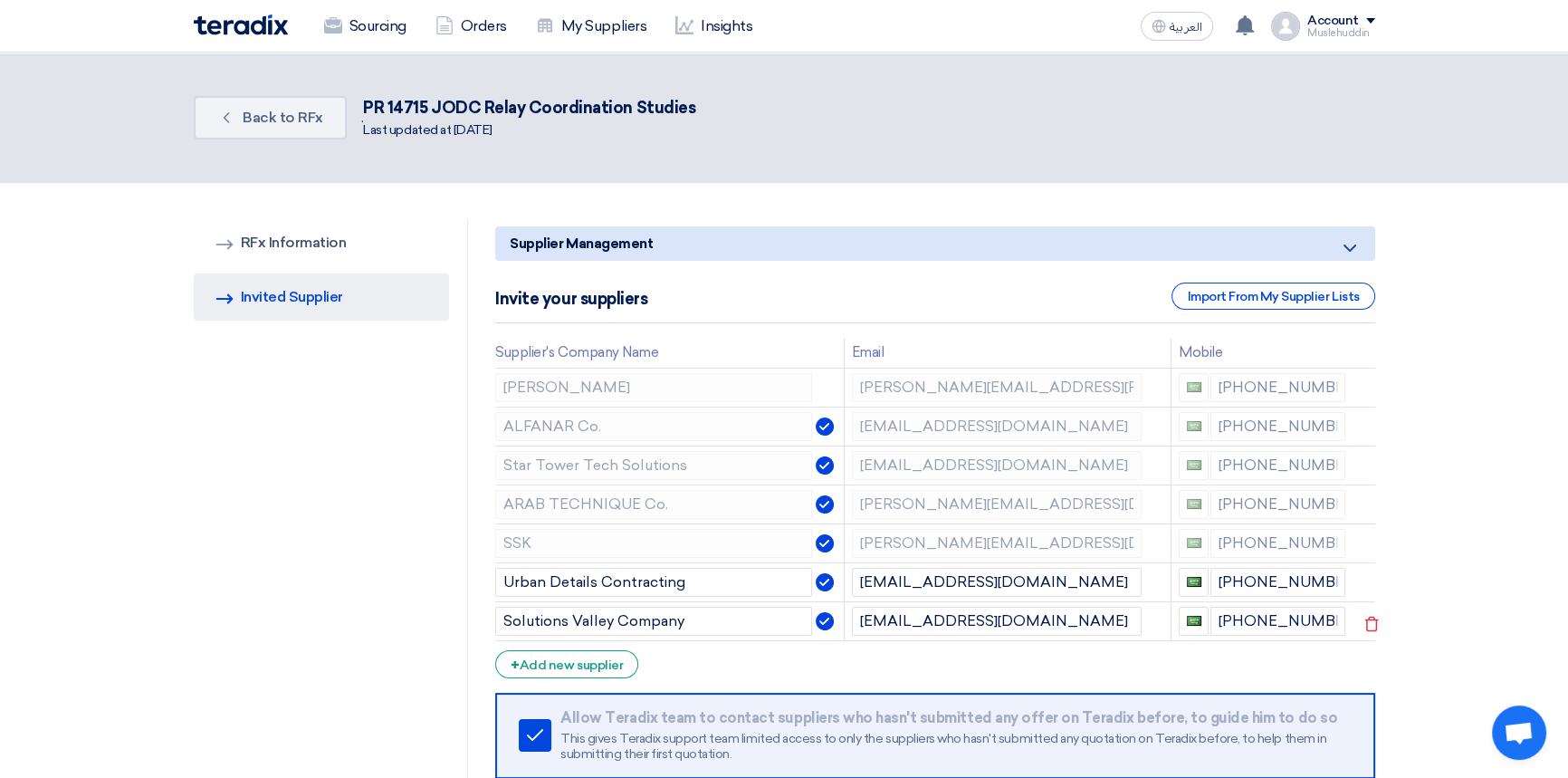
click at [1449, 614] on section "RFQ Information RFx Information Invited Suppliers Invited Supplier Supplier Man…" at bounding box center [784, 576] width 1568 height 787
click at [588, 659] on div "+ Add new supplier" at bounding box center [566, 663] width 143 height 28
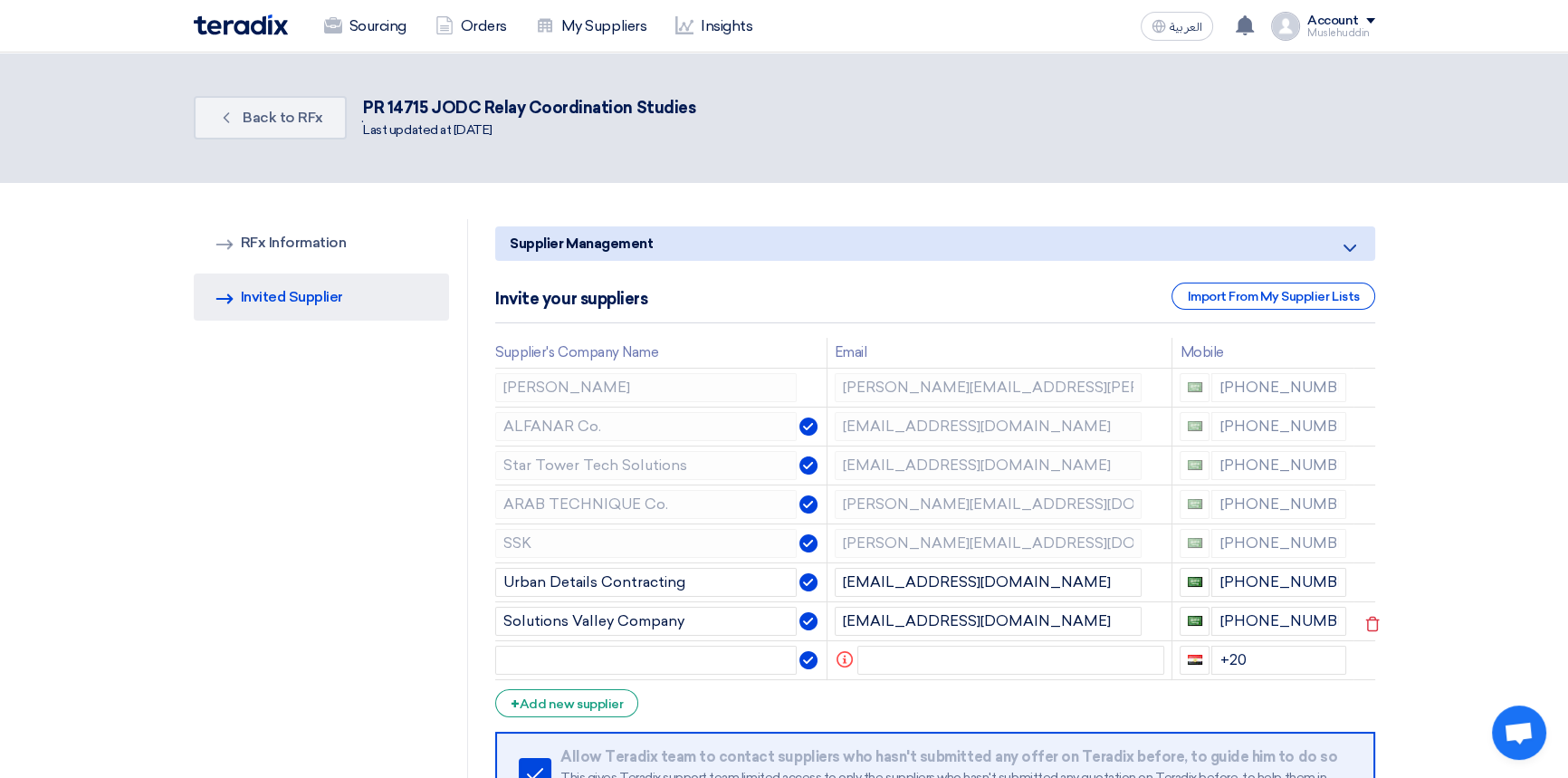
click at [304, 482] on div "RFQ Information RFx Information Invited Suppliers Invited Supplier" at bounding box center [331, 596] width 275 height 753
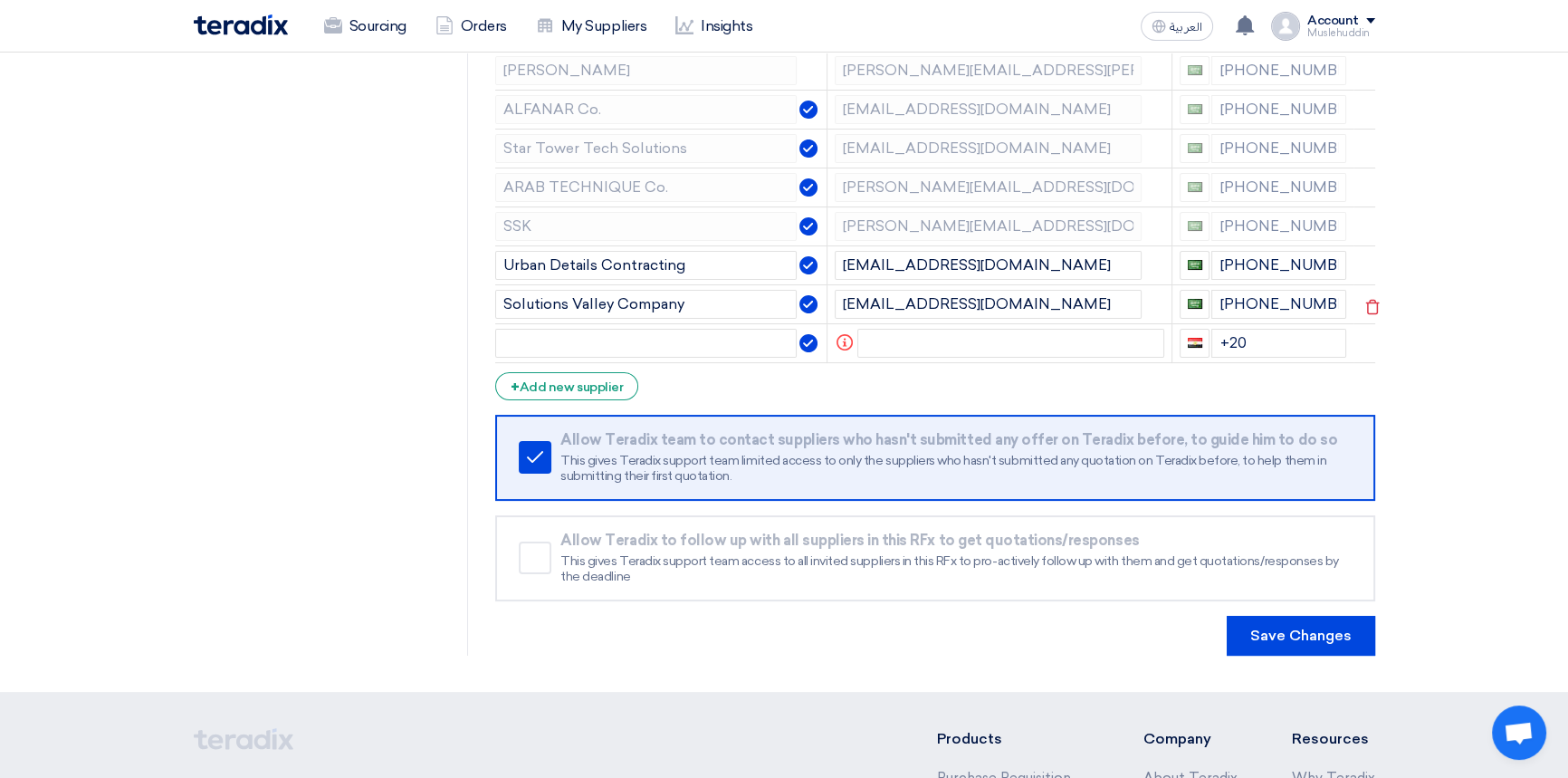
scroll to position [328, 0]
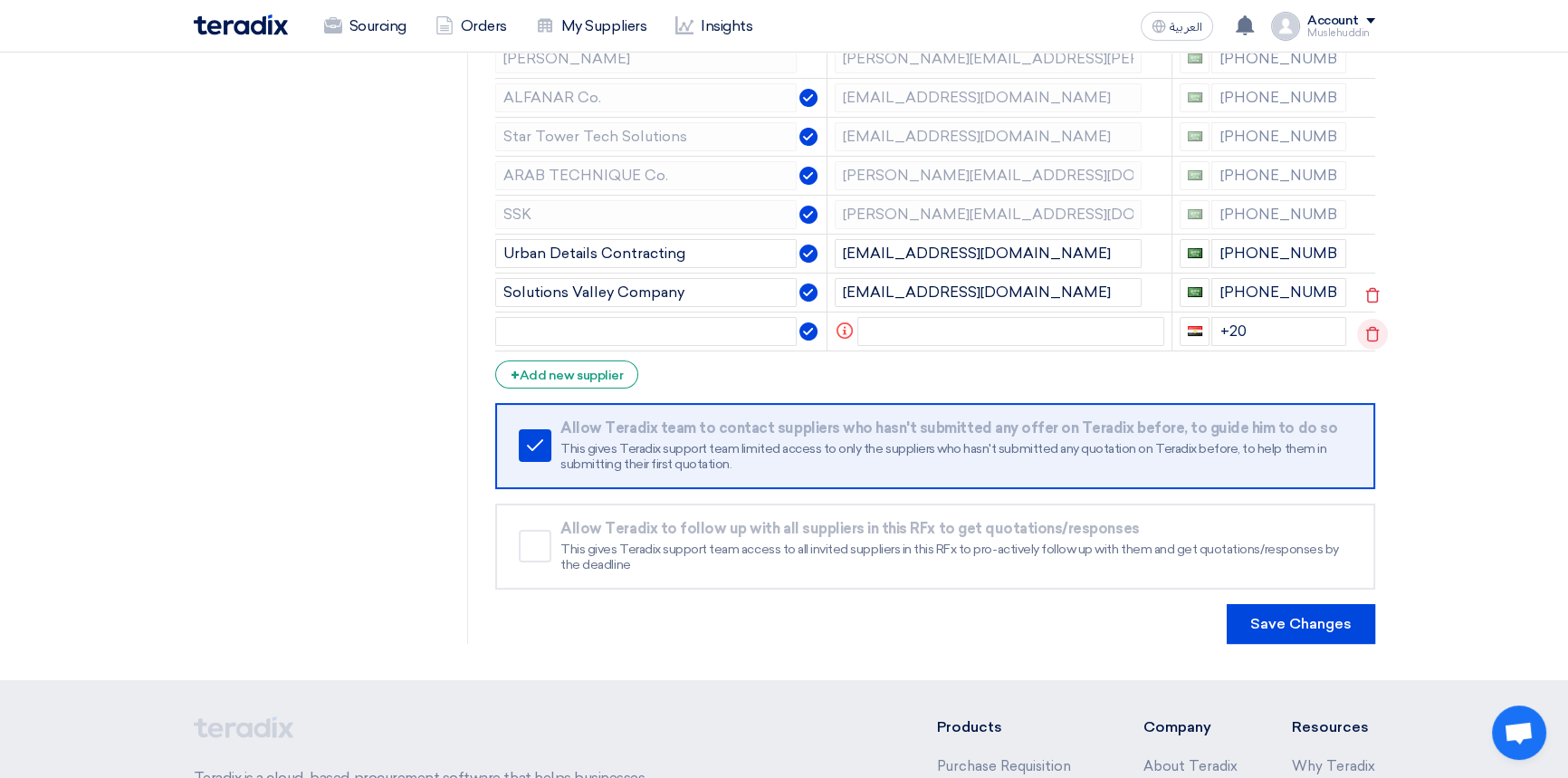
click at [1370, 326] on use at bounding box center [1371, 333] width 14 height 15
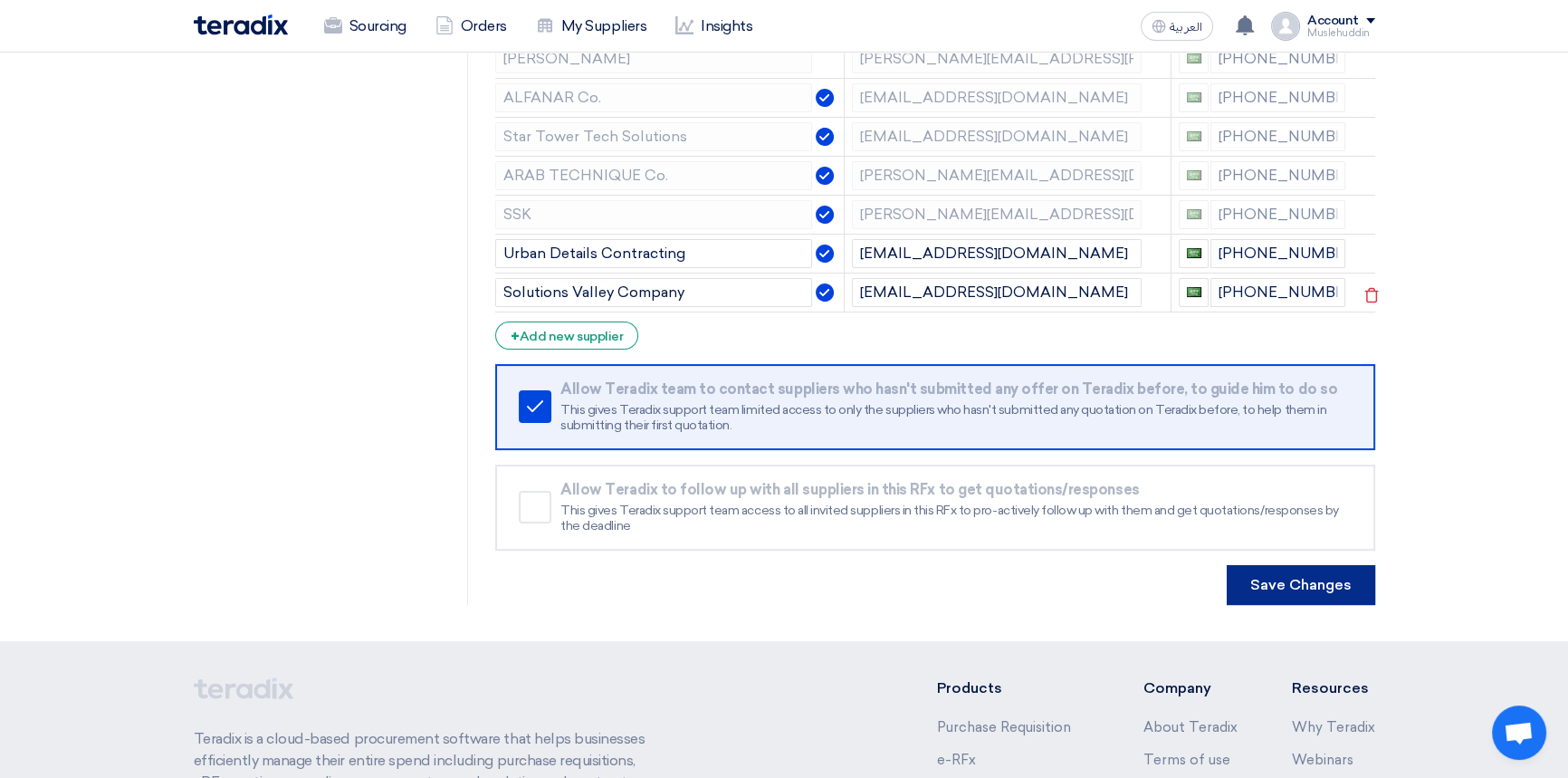
click at [1240, 579] on button "Save Changes" at bounding box center [1300, 585] width 148 height 40
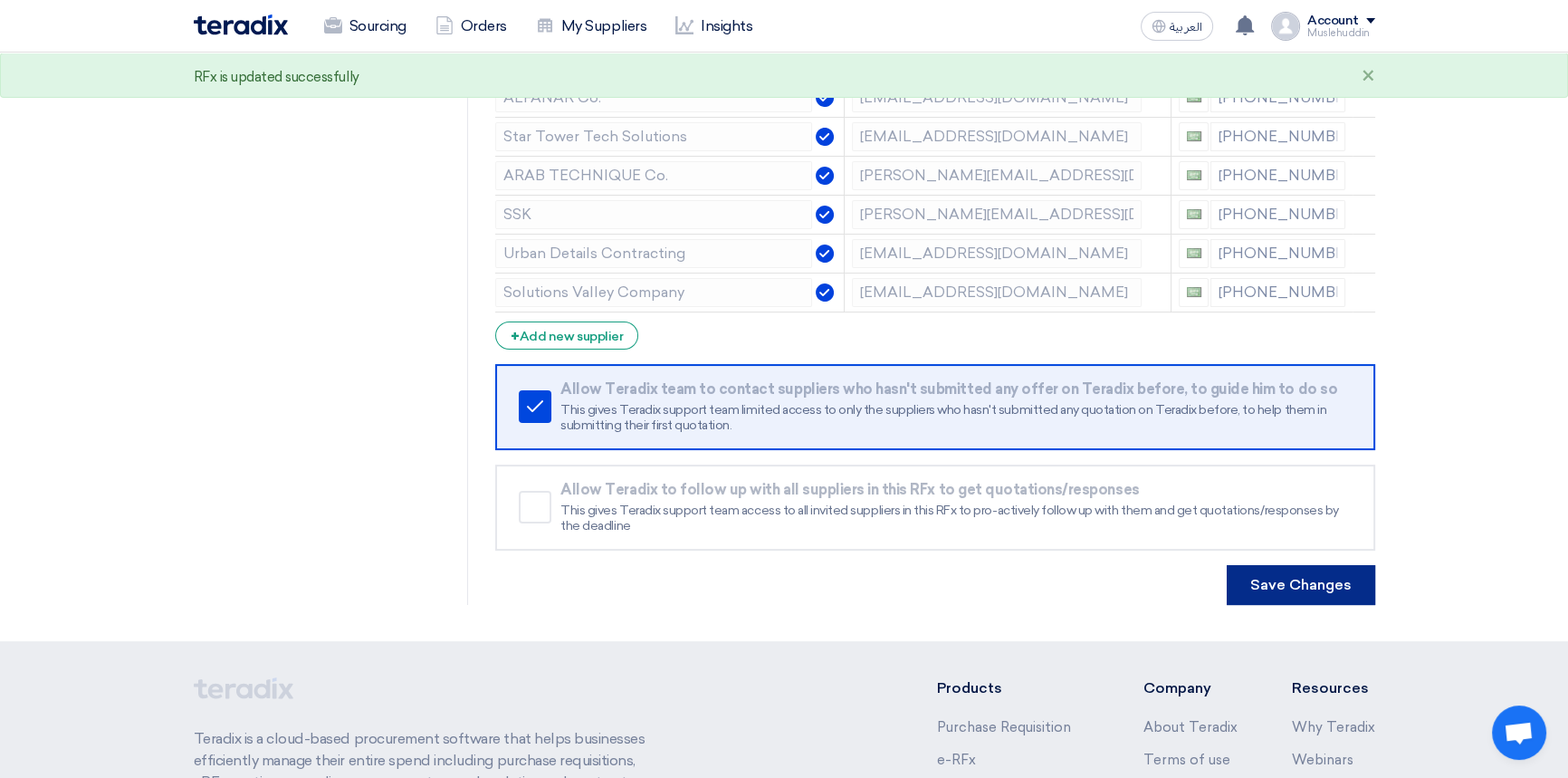
scroll to position [0, 0]
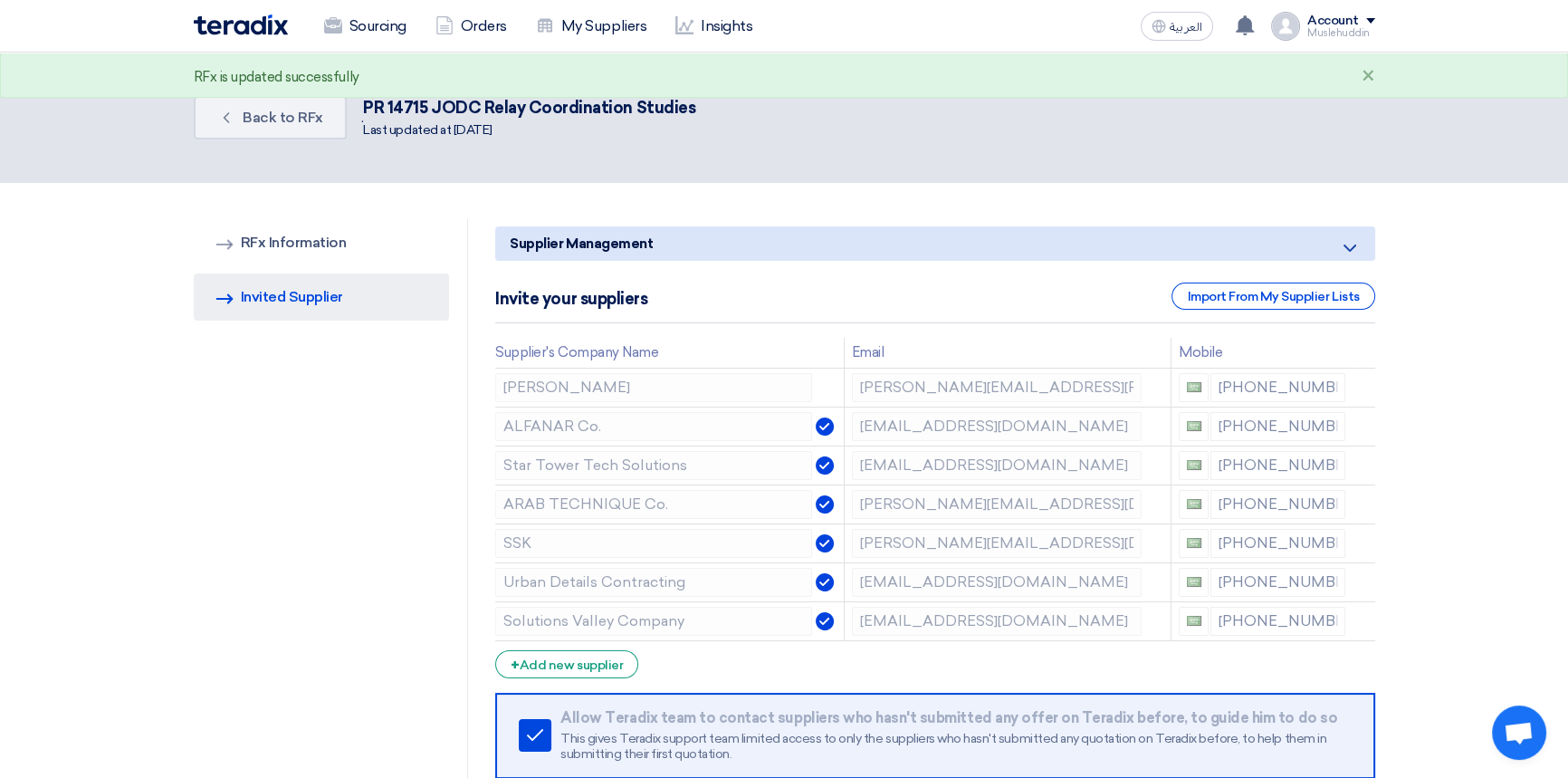
click at [291, 513] on div "RFQ Information RFx Information Invited Suppliers Invited Supplier" at bounding box center [331, 576] width 275 height 714
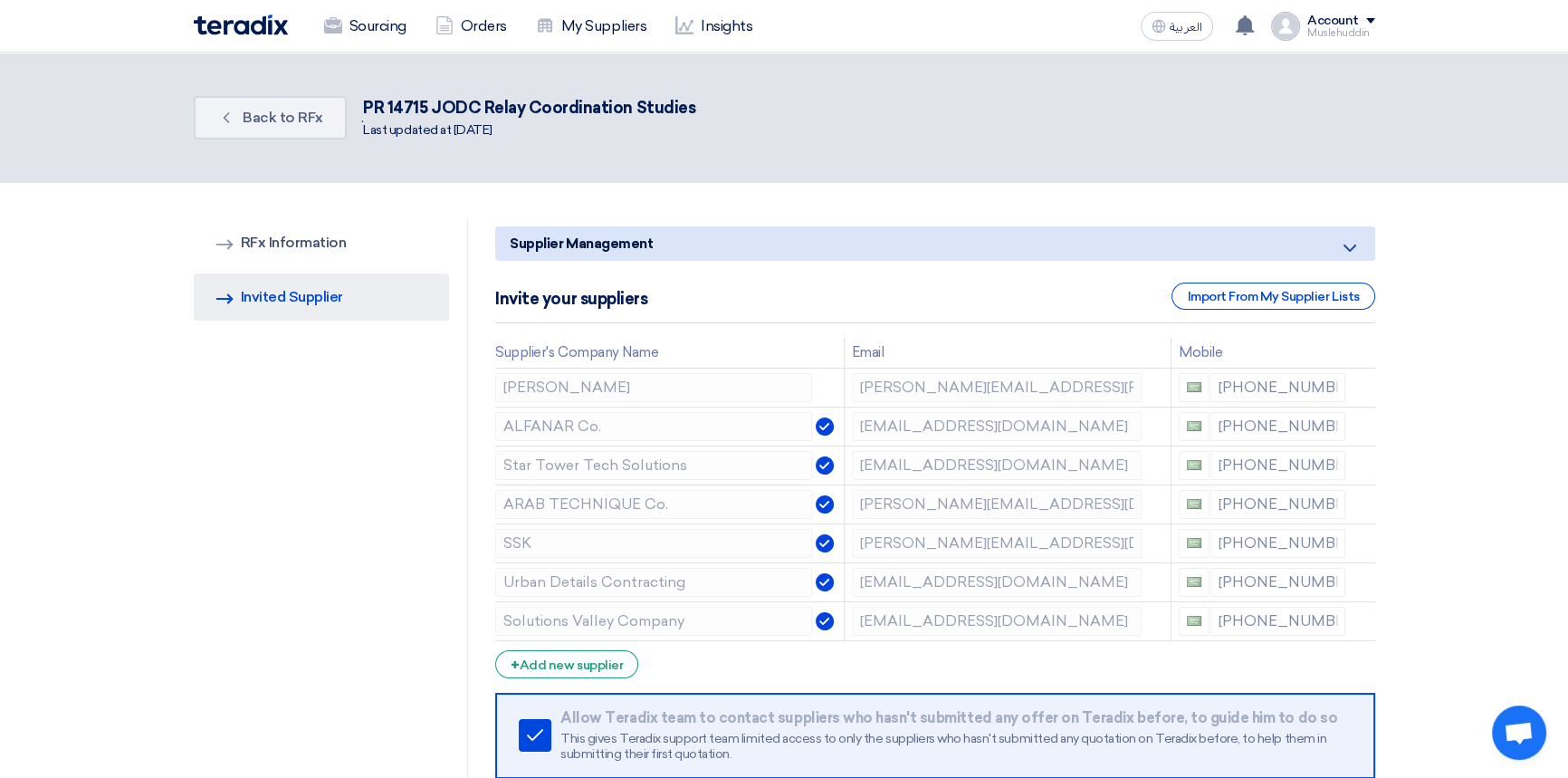
click at [819, 466] on img at bounding box center [824, 465] width 18 height 18
click at [267, 480] on div "RFQ Information RFx Information Invited Suppliers Invited Supplier" at bounding box center [331, 576] width 275 height 714
